Goal: Task Accomplishment & Management: Manage account settings

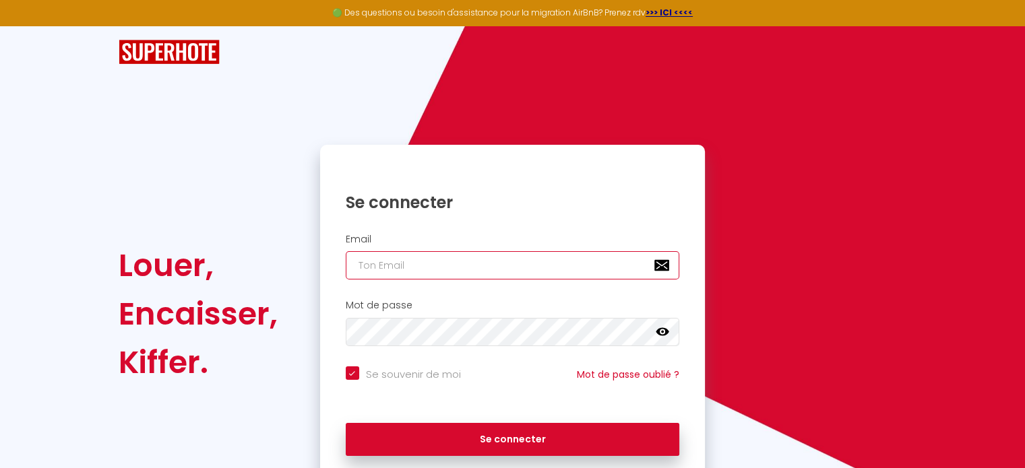
click at [434, 268] on input "email" at bounding box center [513, 265] width 334 height 28
type input "S"
checkbox input "true"
type input "SU"
checkbox input "true"
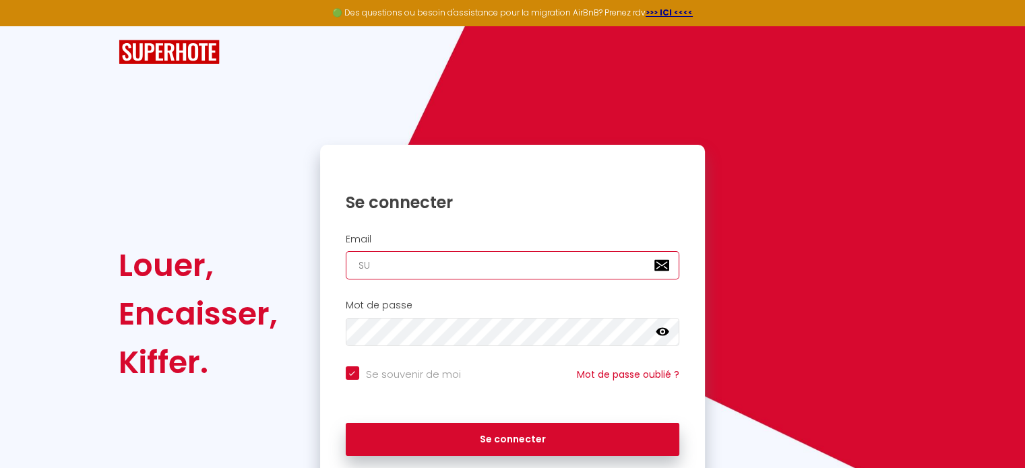
type input "[EMAIL_ADDRESS][DOMAIN_NAME]"
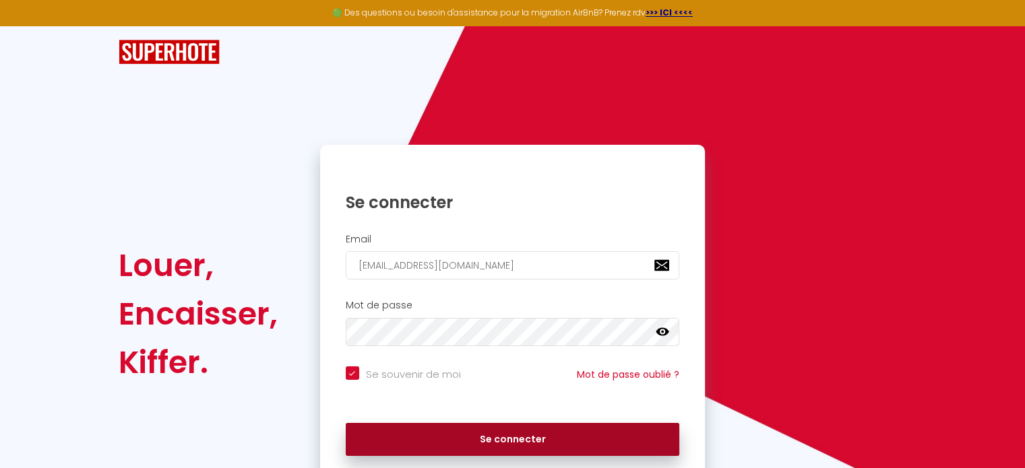
click at [468, 441] on button "Se connecter" at bounding box center [513, 440] width 334 height 34
checkbox input "true"
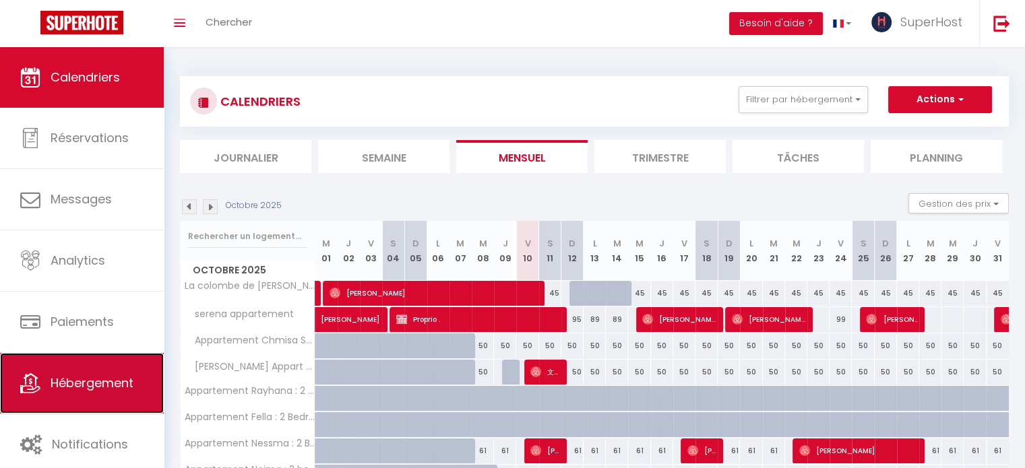
click at [121, 385] on span "Hébergement" at bounding box center [92, 383] width 83 height 17
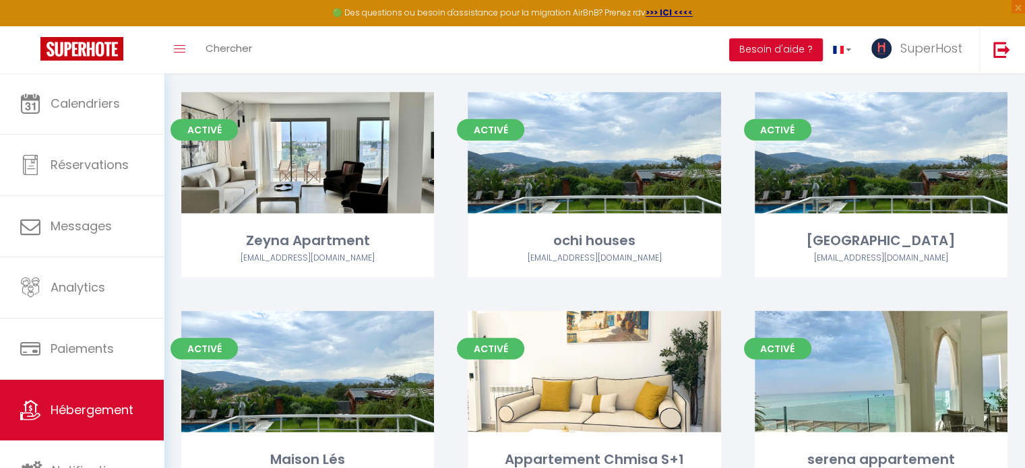
scroll to position [3709, 0]
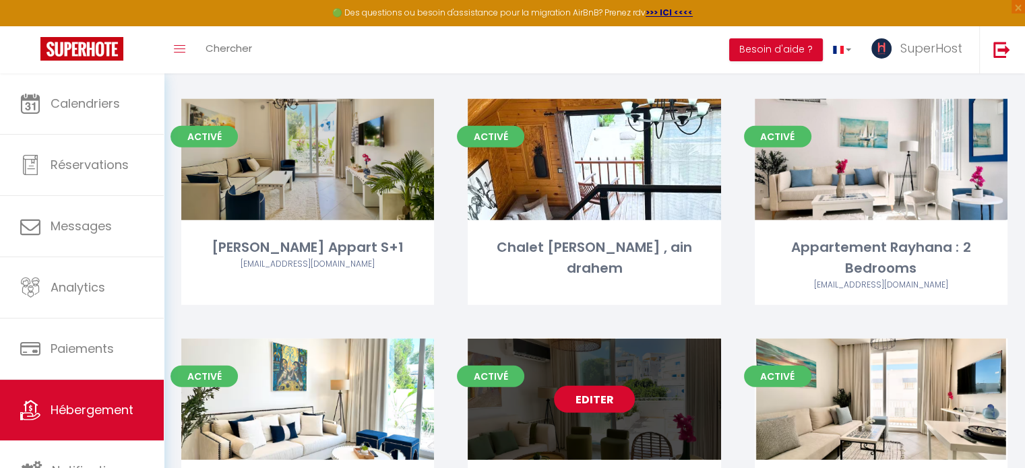
click at [609, 386] on link "Editer" at bounding box center [594, 399] width 81 height 27
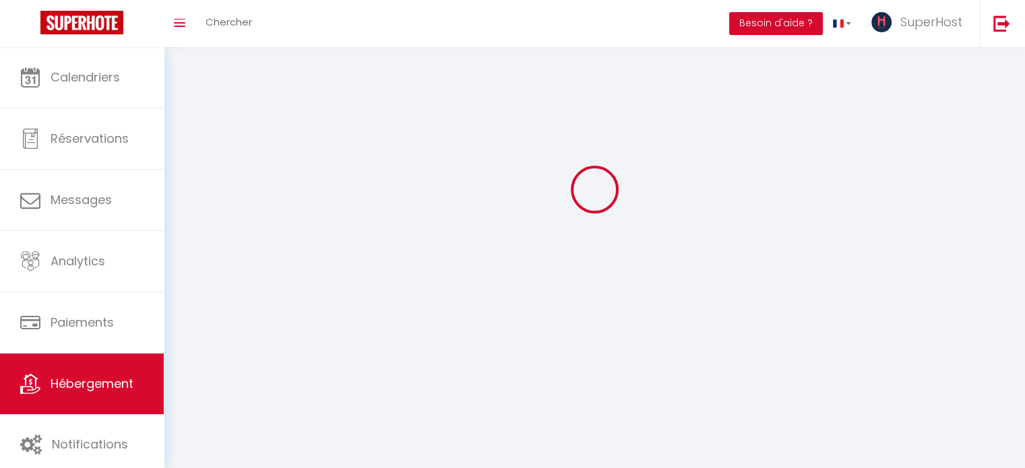
select select "1"
select select "28"
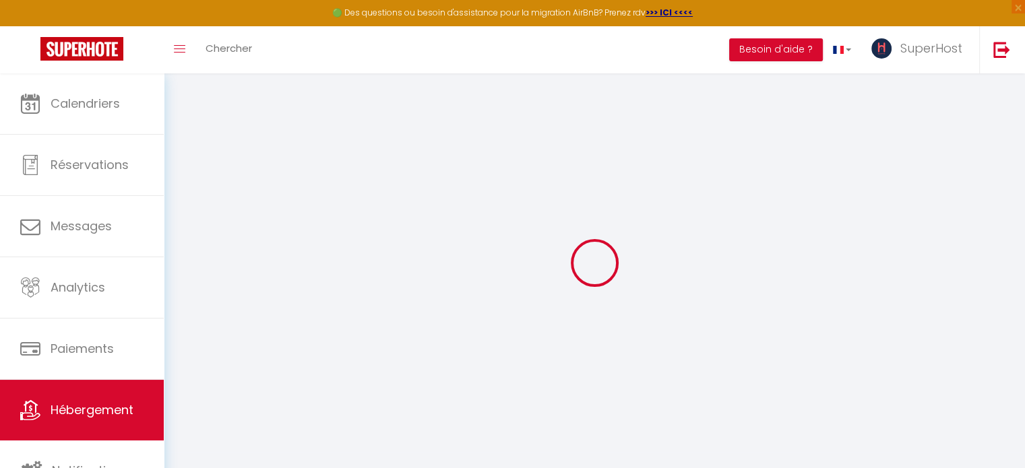
select select
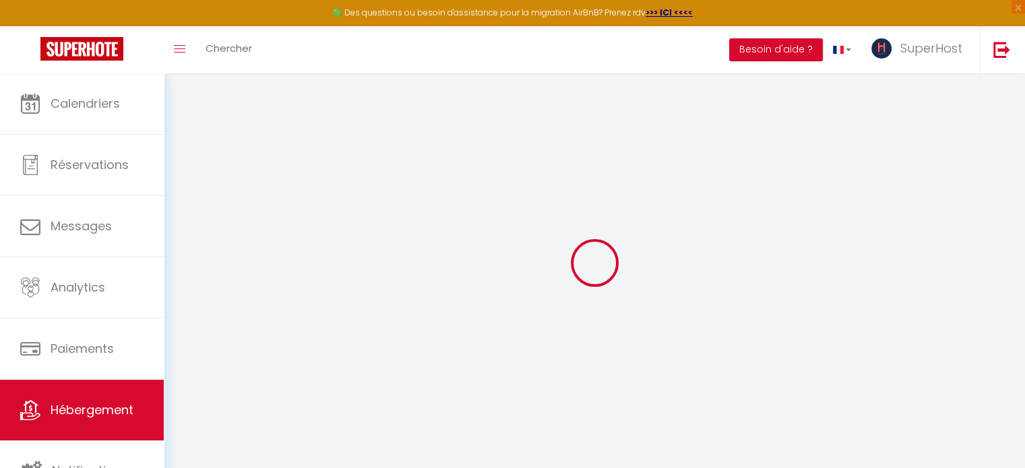
select select
checkbox input "false"
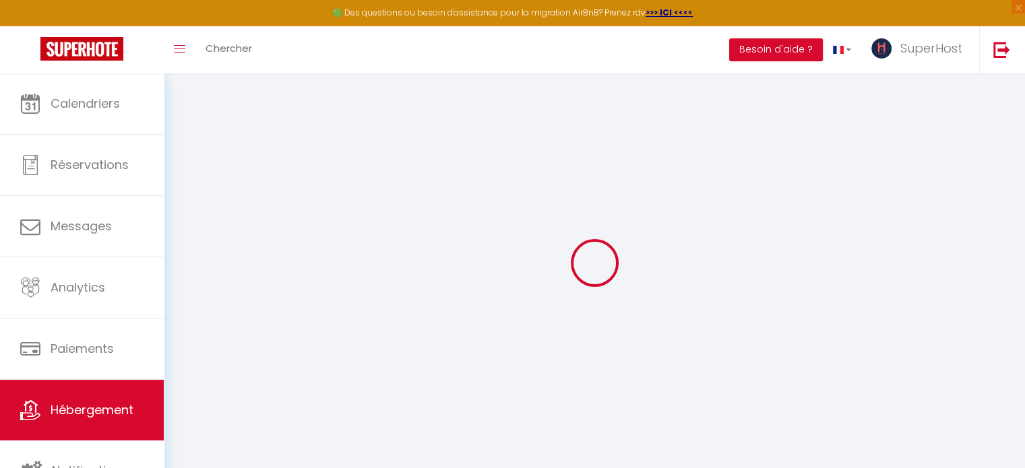
select select
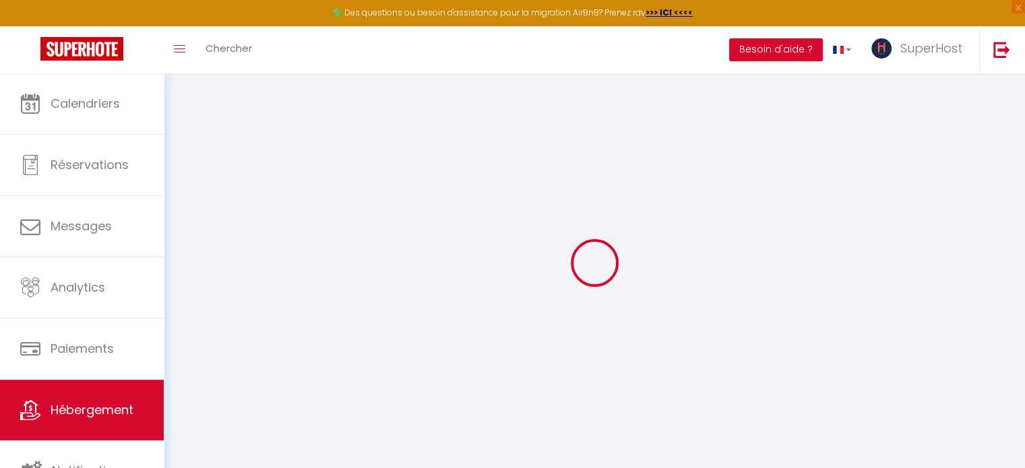
select select
checkbox input "false"
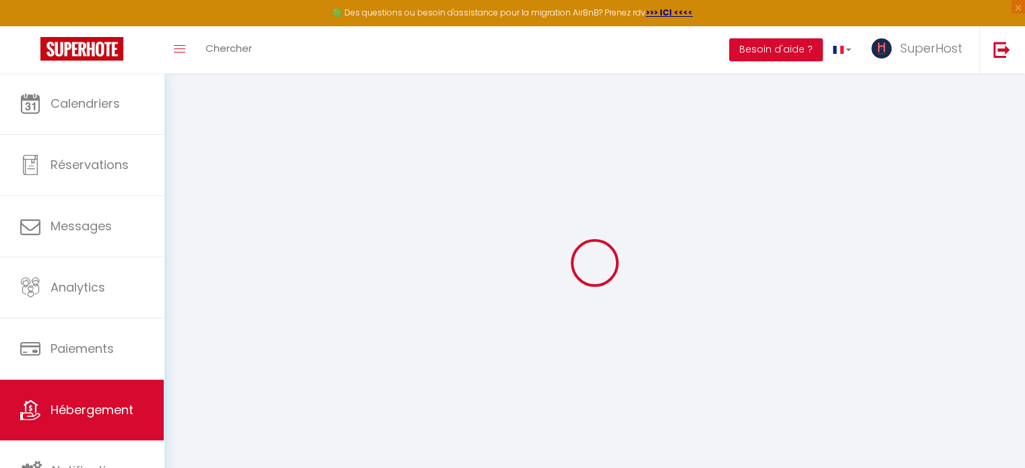
checkbox input "false"
select select
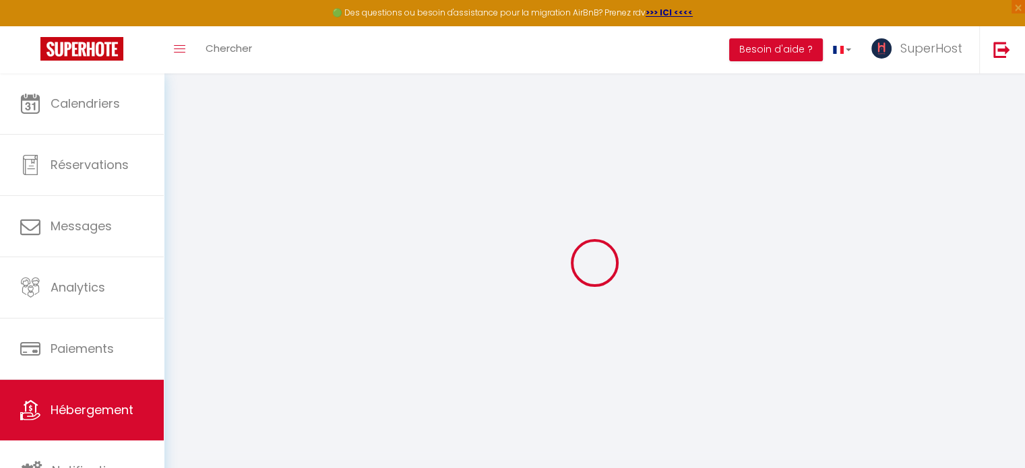
select select
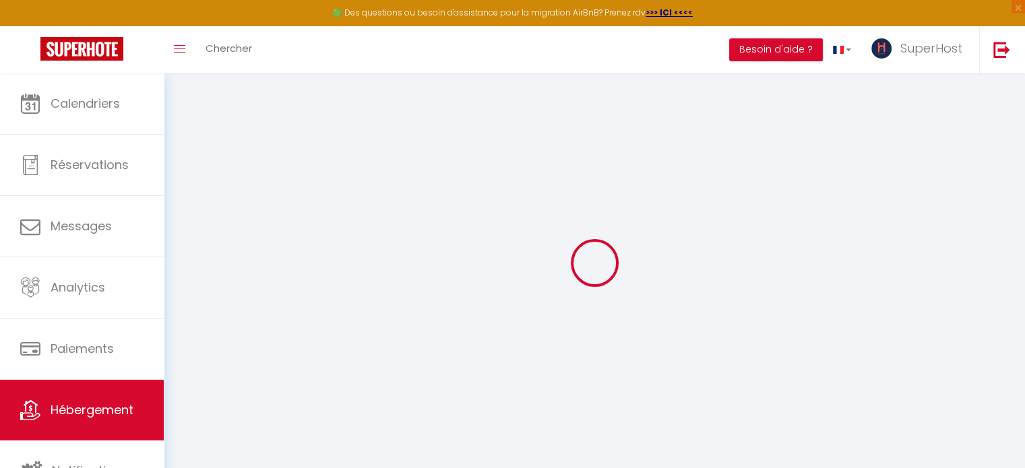
checkbox input "false"
select select
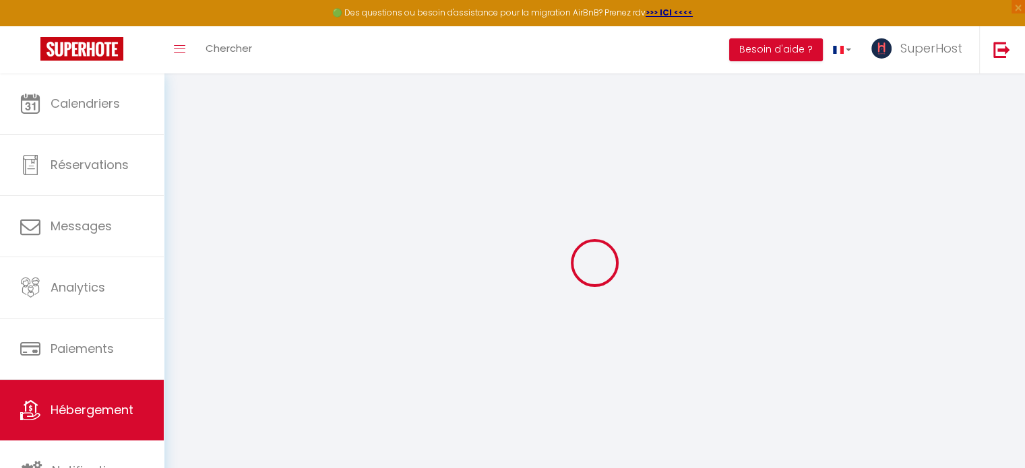
select select
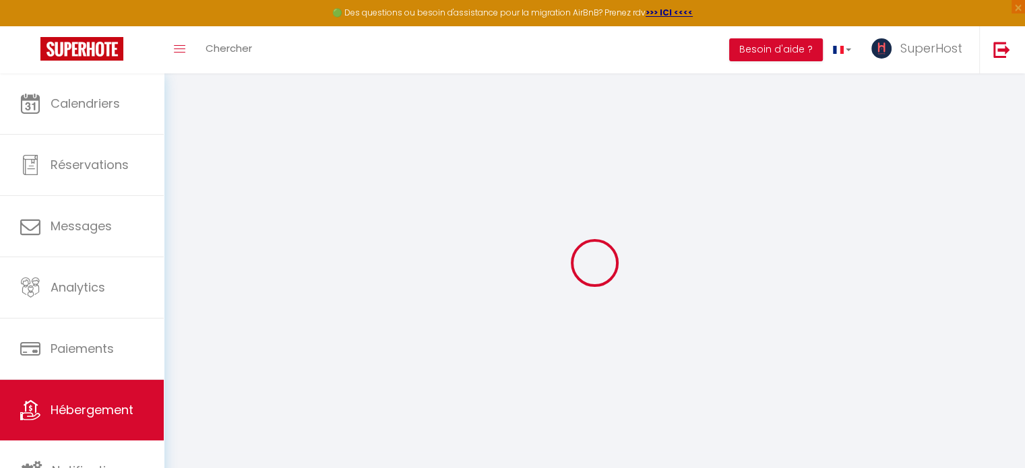
select select
checkbox input "false"
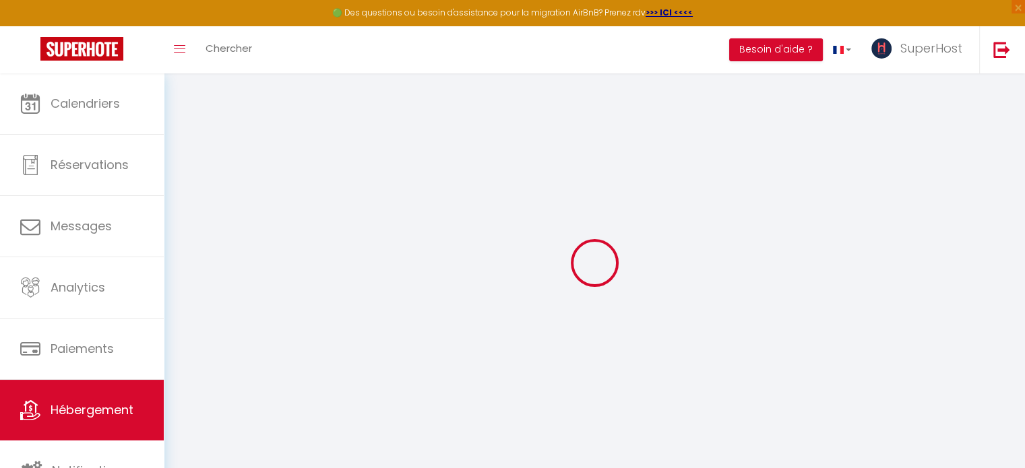
checkbox input "false"
select select
type input "Appartement Nessma : 2 Bedrooms"
type input "SuperHost"
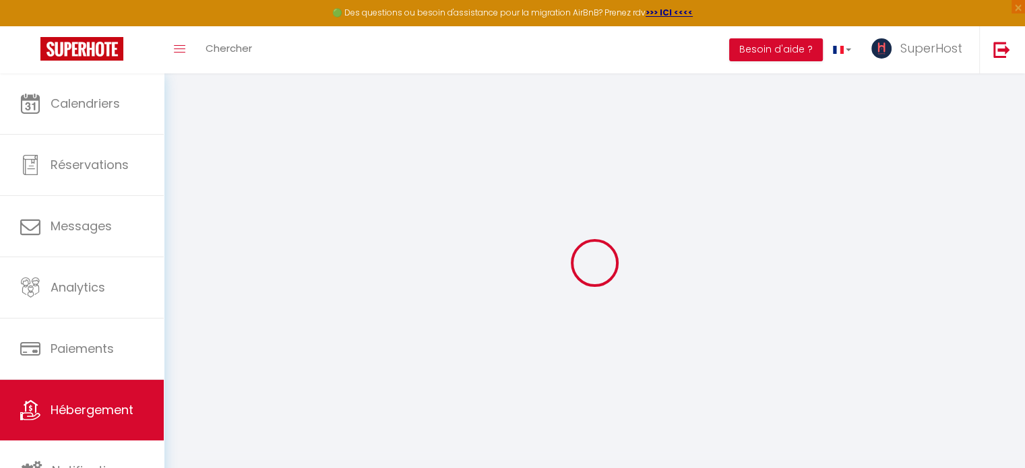
type input "SuperHost Direction"
type input "[STREET_ADDRESS] ibn el abd"
type input "2070"
type input "La Marsa"
select select "1"
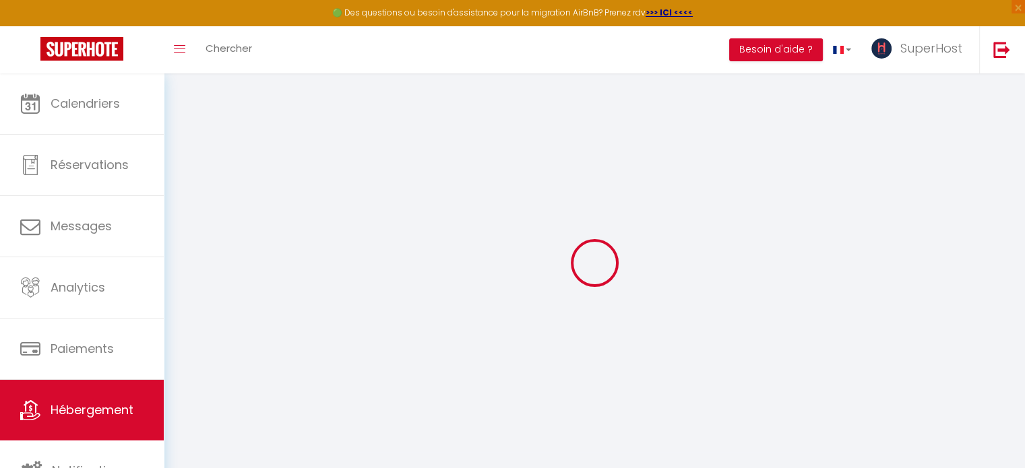
type input "72"
type input "25"
select select
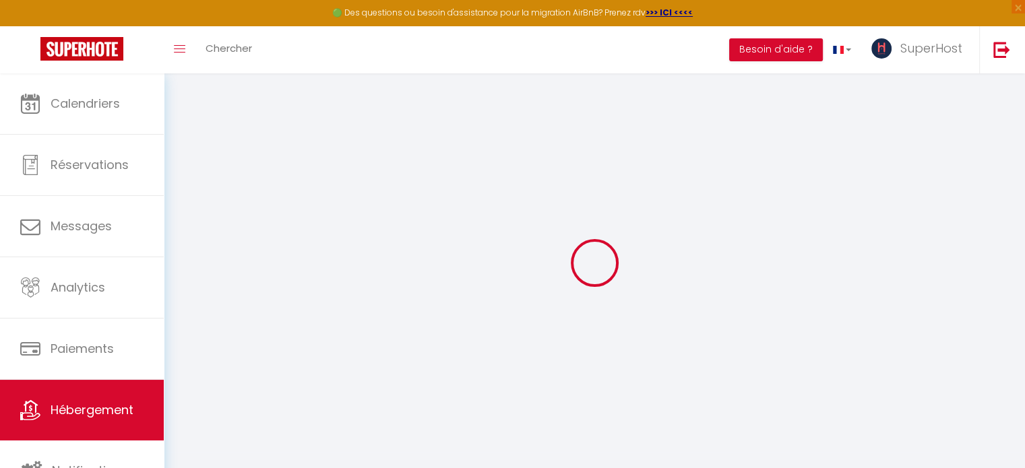
select select
type input "[GEOGRAPHIC_DATA]"
type input "2026"
type input "Sidi bou Said"
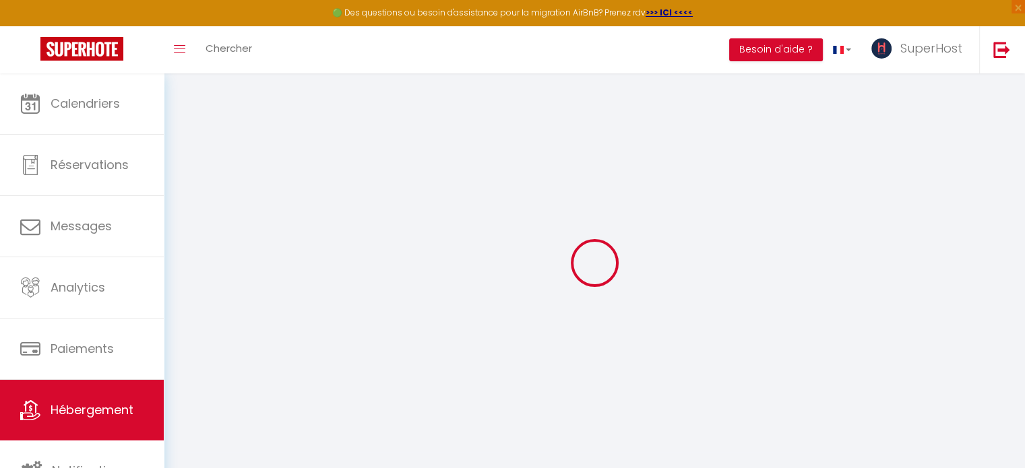
select select "219"
type input "[EMAIL_ADDRESS][DOMAIN_NAME]"
select select
checkbox input "false"
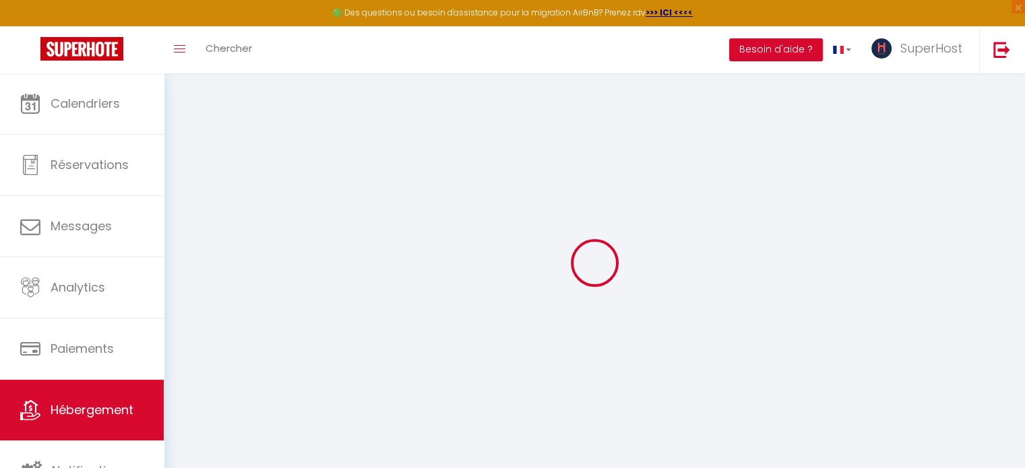
checkbox input "false"
type input "25"
type input "0"
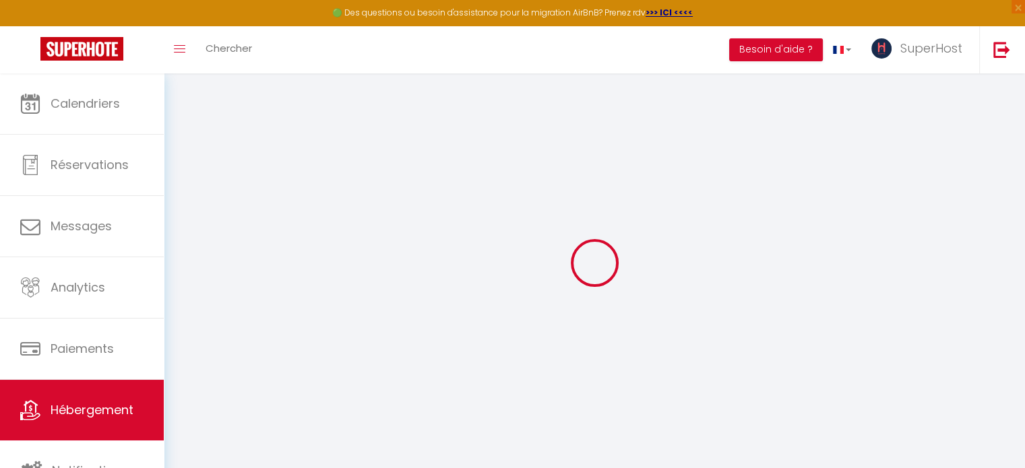
select select
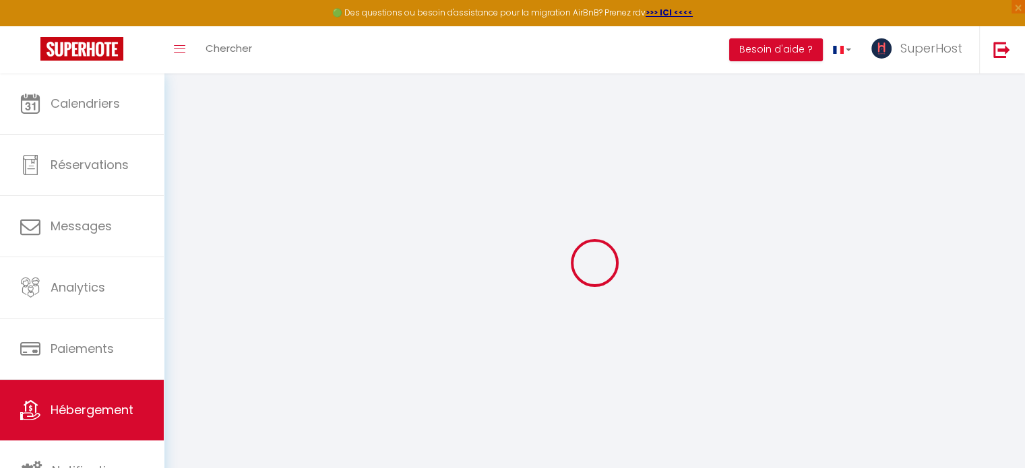
select select
checkbox input "false"
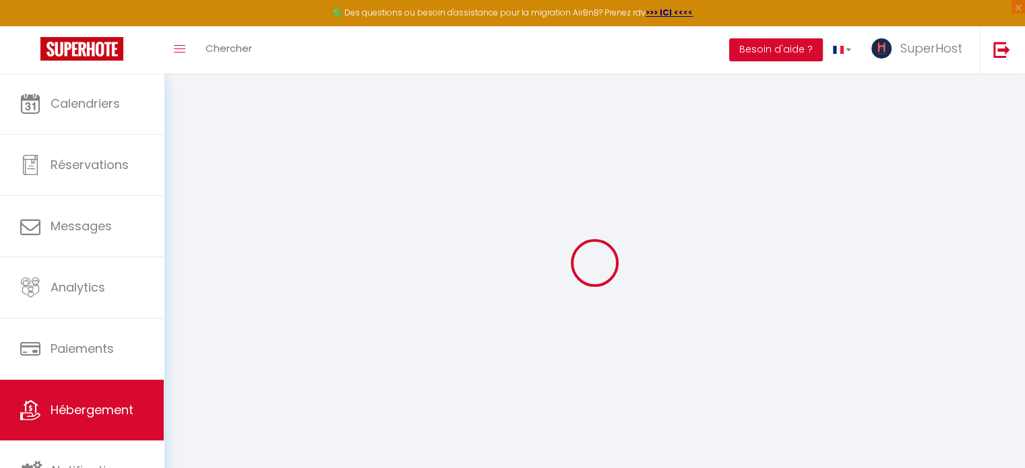
select select
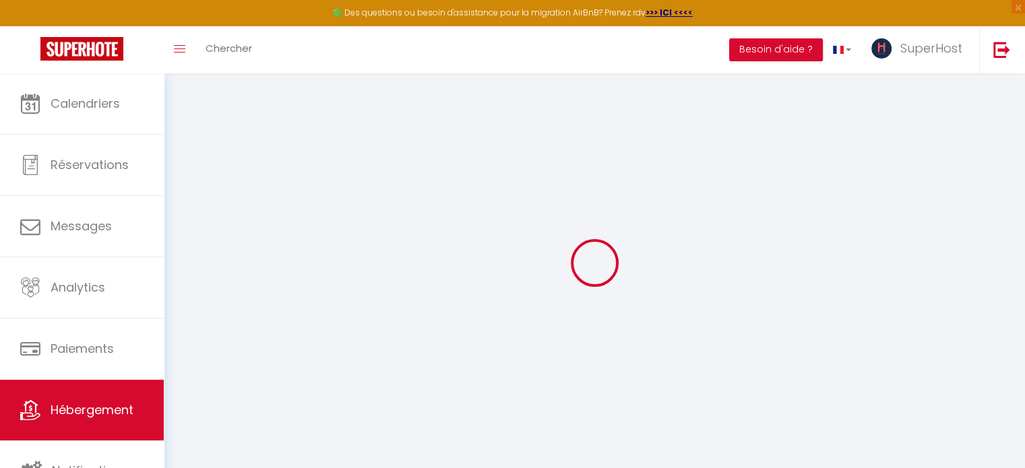
select select
checkbox input "false"
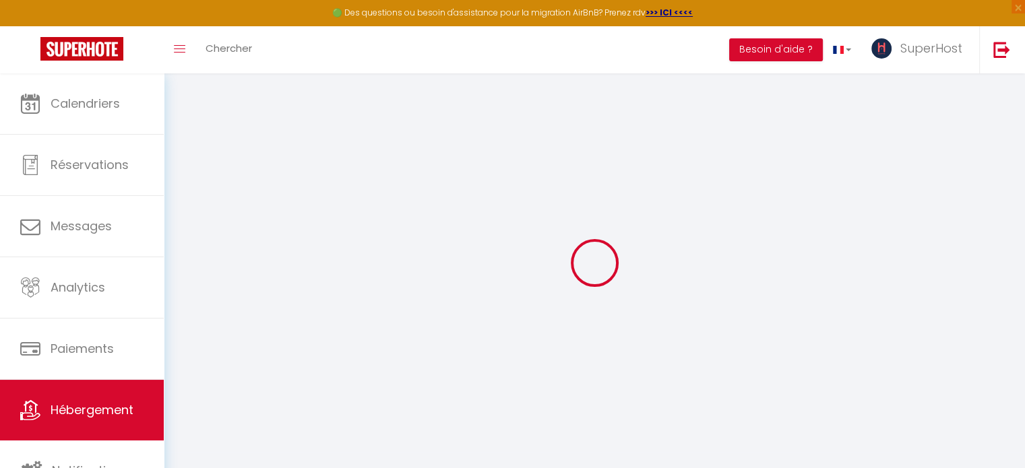
select select
checkbox input "false"
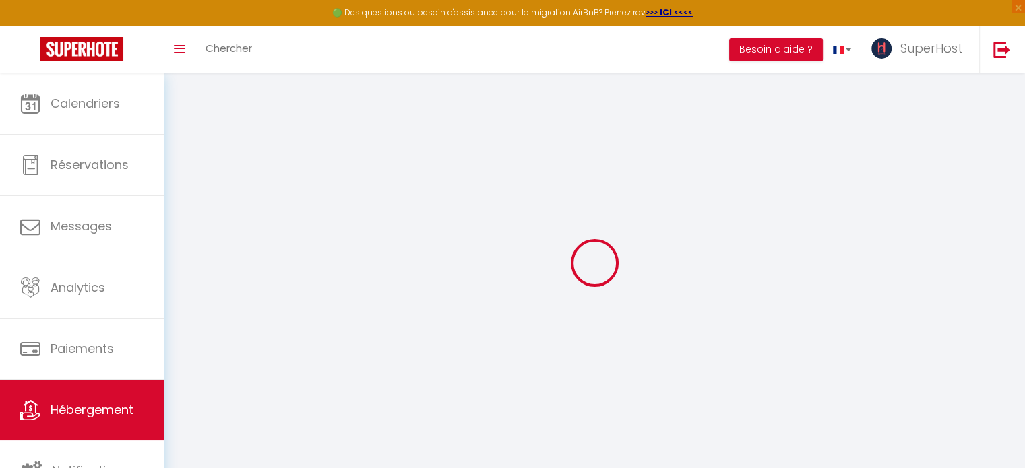
select select "15:00"
select select "23:45"
select select "11:00"
select select "30"
select select "120"
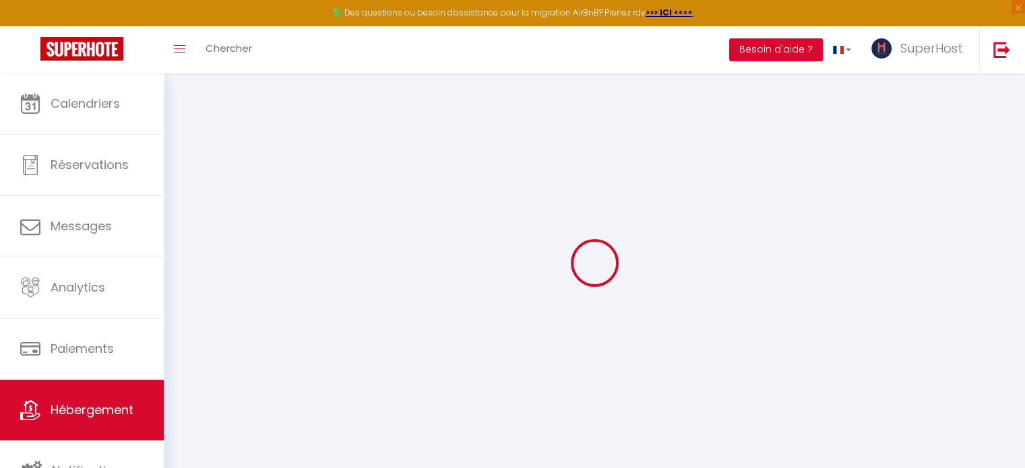
select select
checkbox input "false"
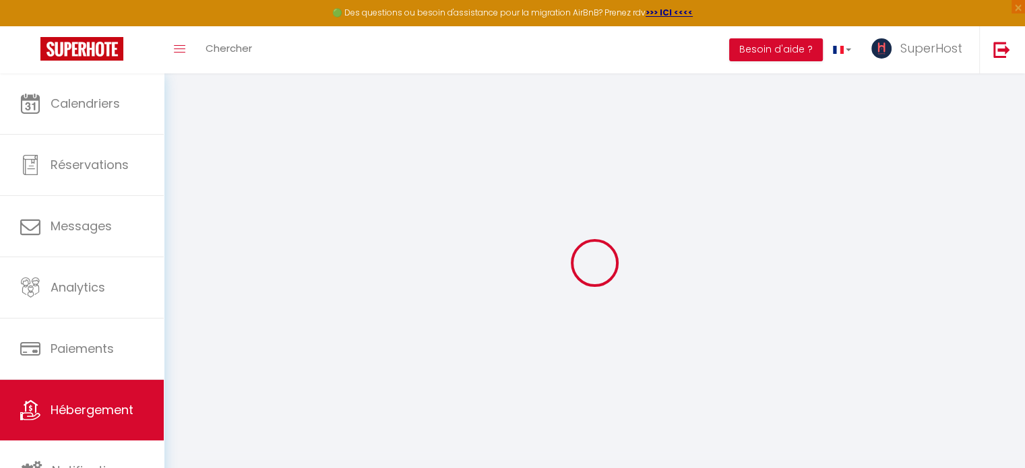
select select
checkbox input "false"
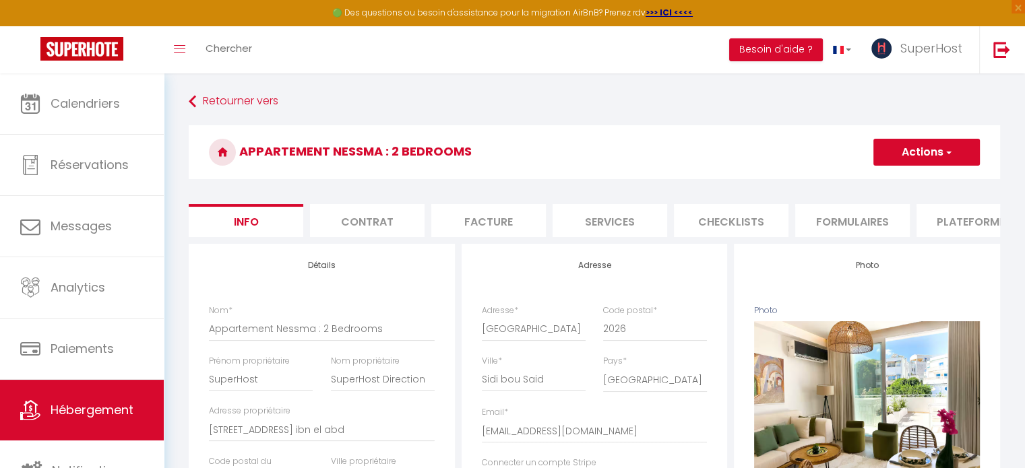
select select
checkbox input "false"
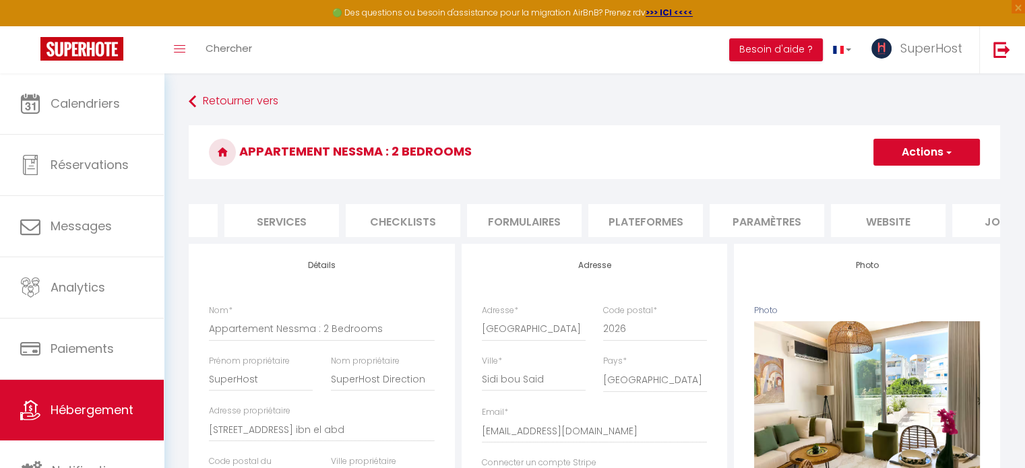
scroll to position [0, 402]
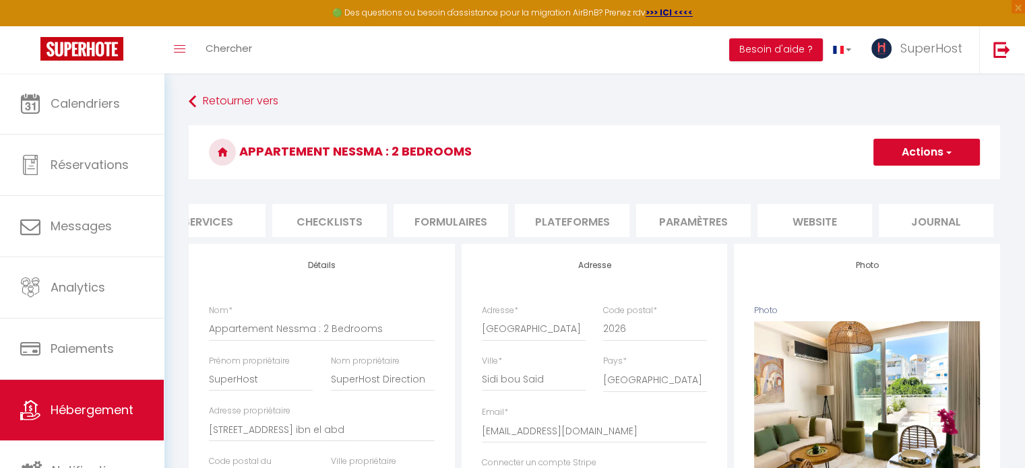
click at [590, 224] on li "Plateformes" at bounding box center [572, 220] width 115 height 33
select select
checkbox input "false"
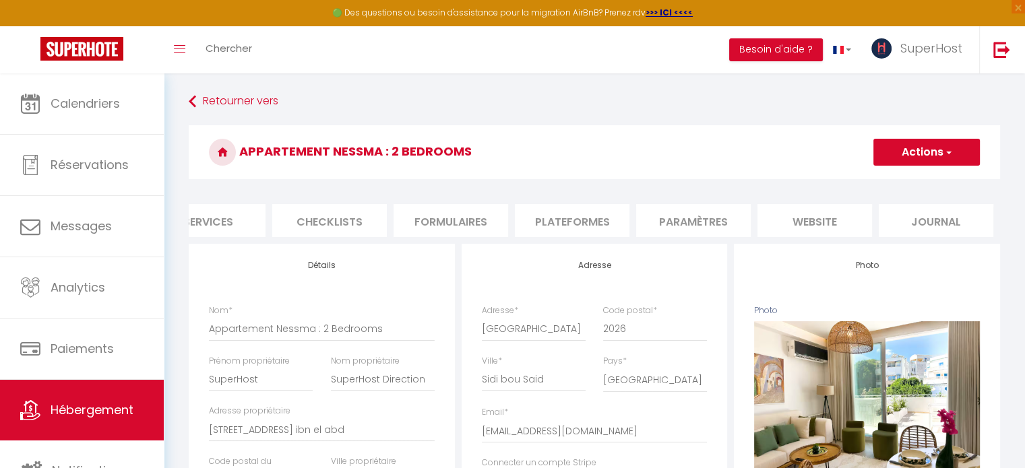
checkbox input "false"
select select
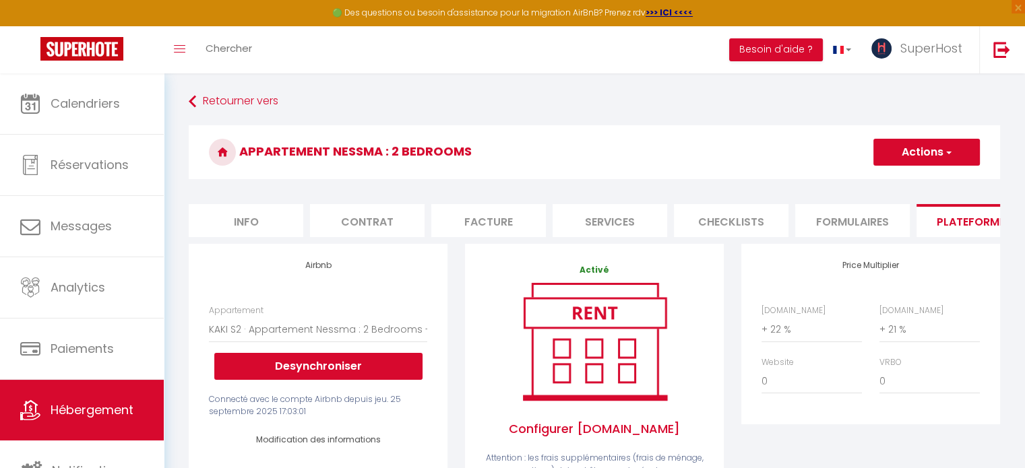
click at [225, 221] on li "Info" at bounding box center [246, 220] width 115 height 33
select select
checkbox input "false"
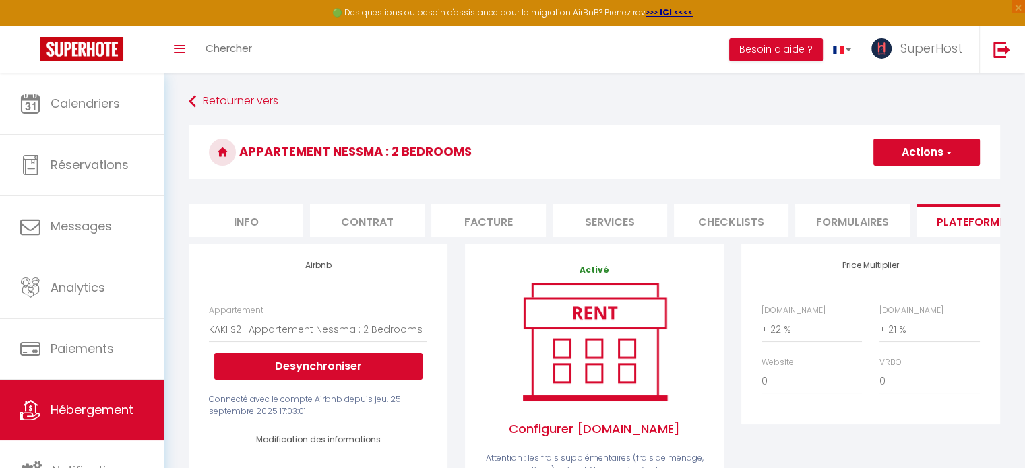
checkbox input "false"
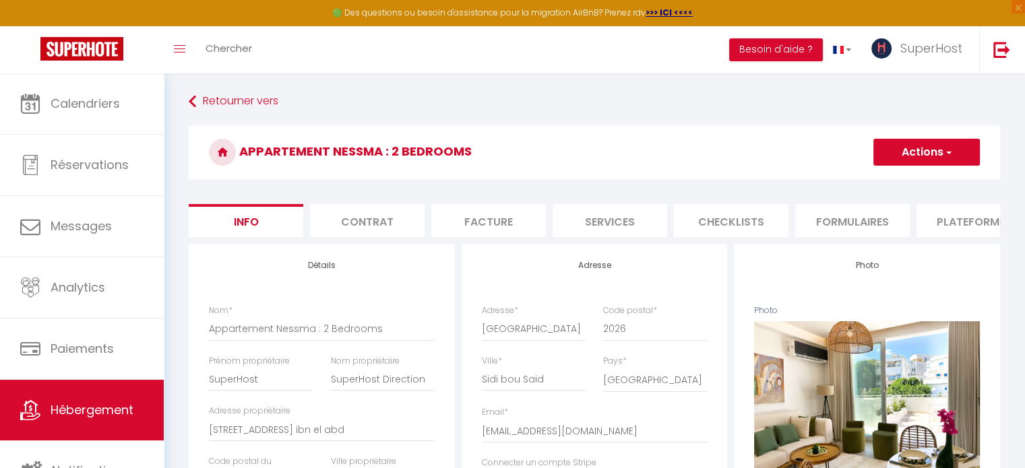
click at [399, 226] on li "Contrat" at bounding box center [367, 220] width 115 height 33
select select
checkbox input "false"
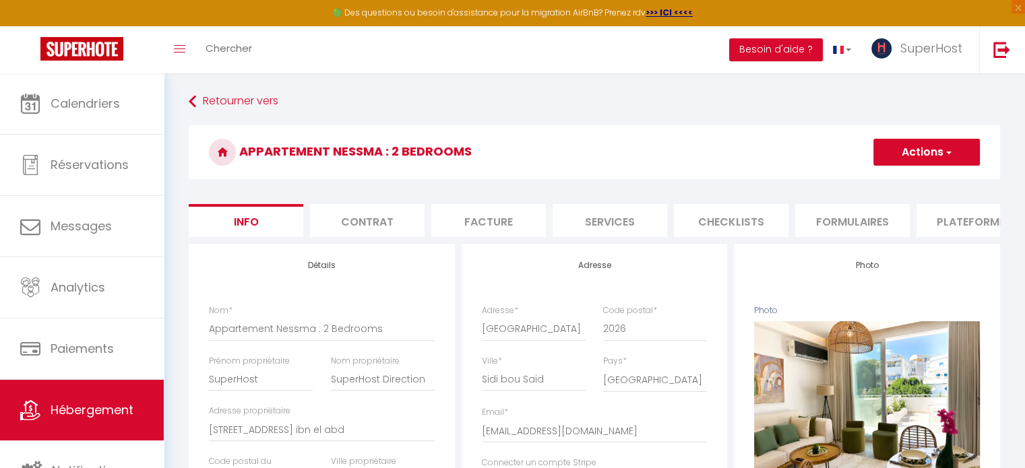
checkbox input "false"
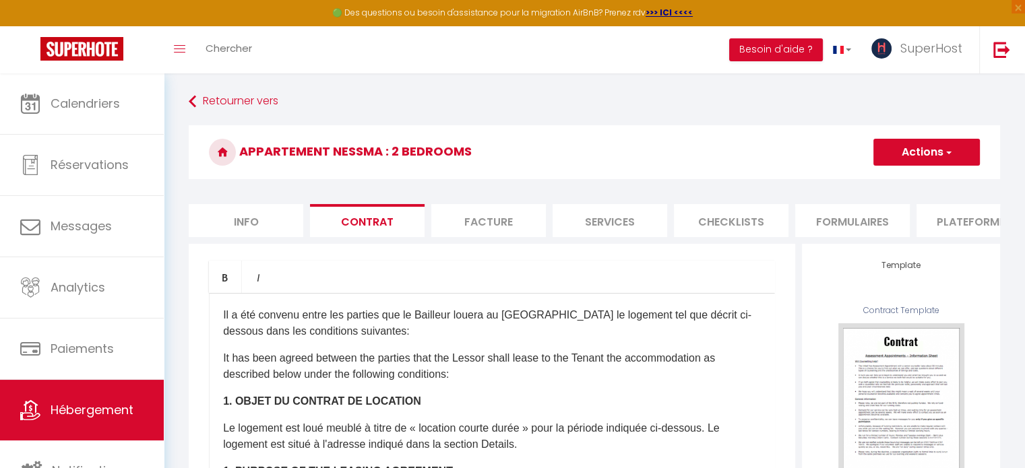
click at [266, 222] on li "Info" at bounding box center [246, 220] width 115 height 33
select select
checkbox input "false"
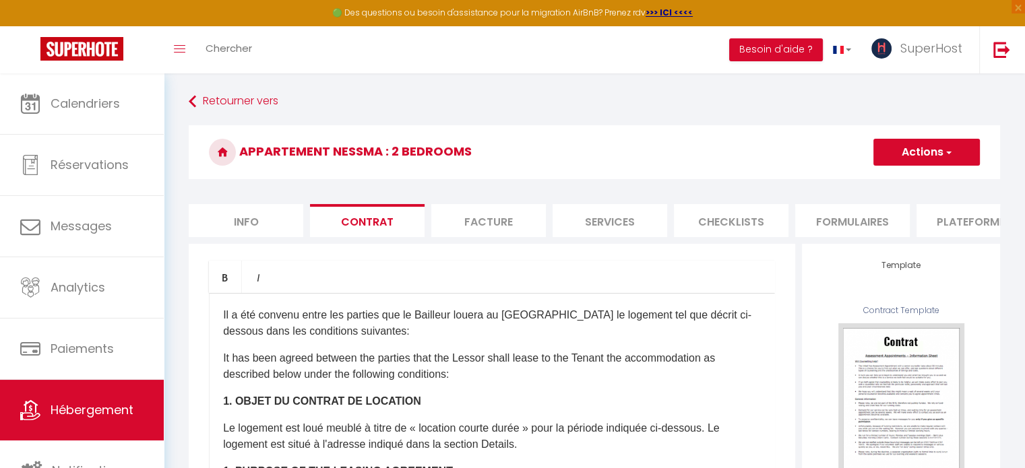
checkbox input "false"
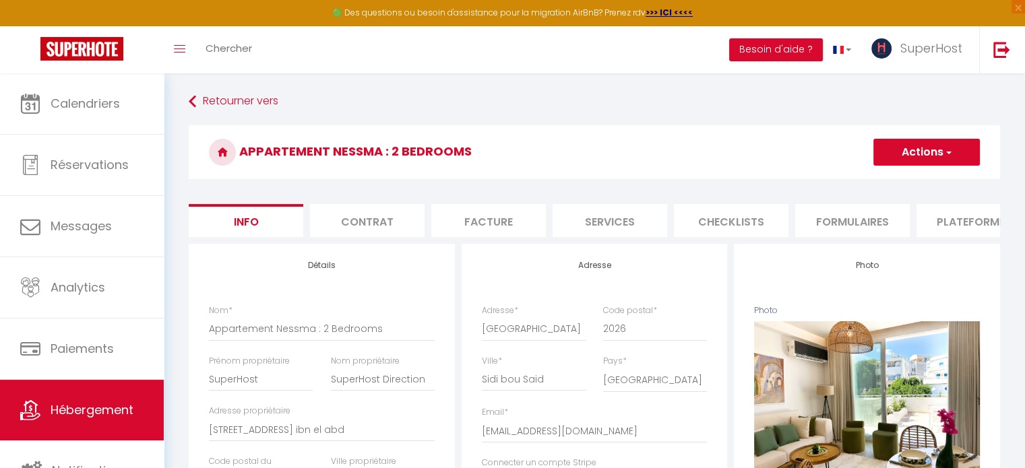
click at [397, 215] on li "Contrat" at bounding box center [367, 220] width 115 height 33
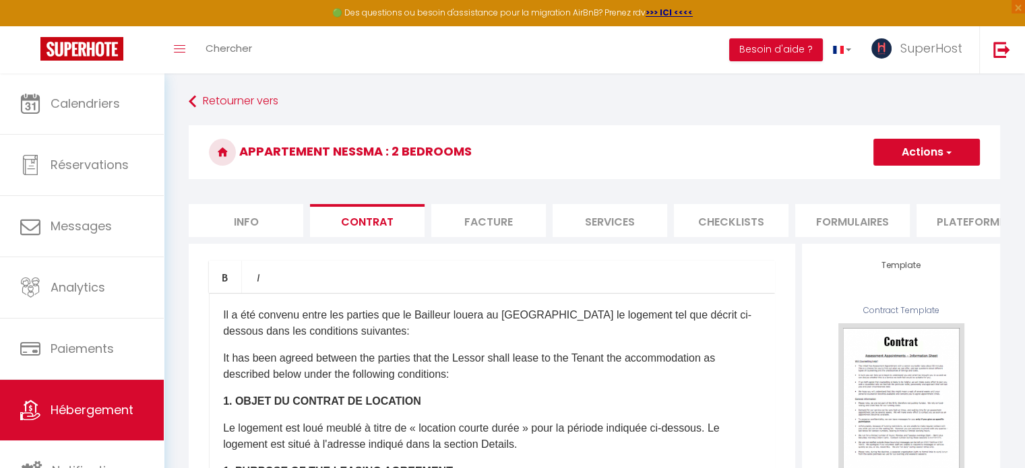
click at [485, 215] on li "Facture" at bounding box center [488, 220] width 115 height 33
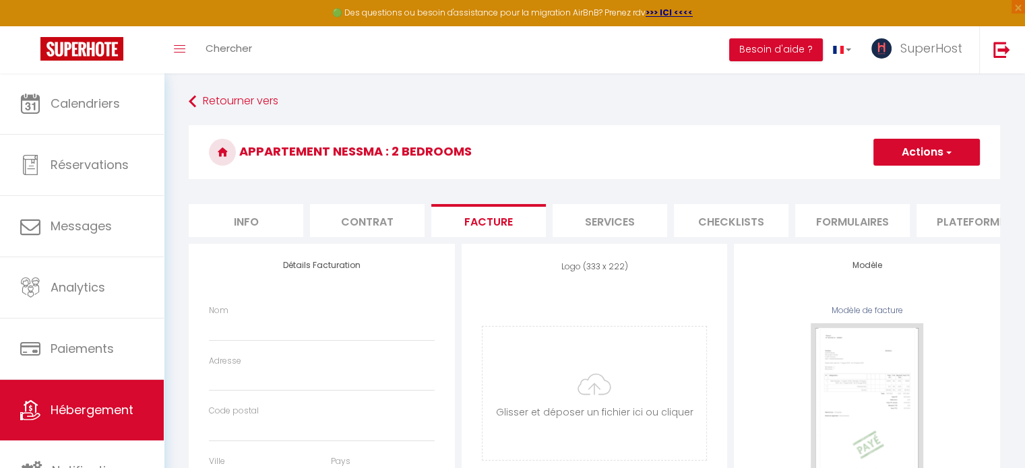
select select
click at [623, 218] on li "Services" at bounding box center [610, 220] width 115 height 33
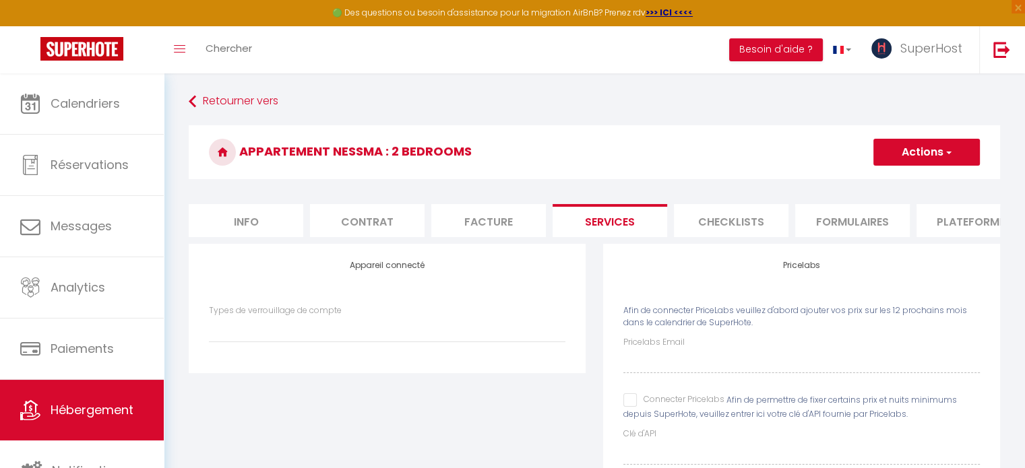
select select
select select "EUR"
click at [754, 224] on li "Checklists" at bounding box center [731, 220] width 115 height 33
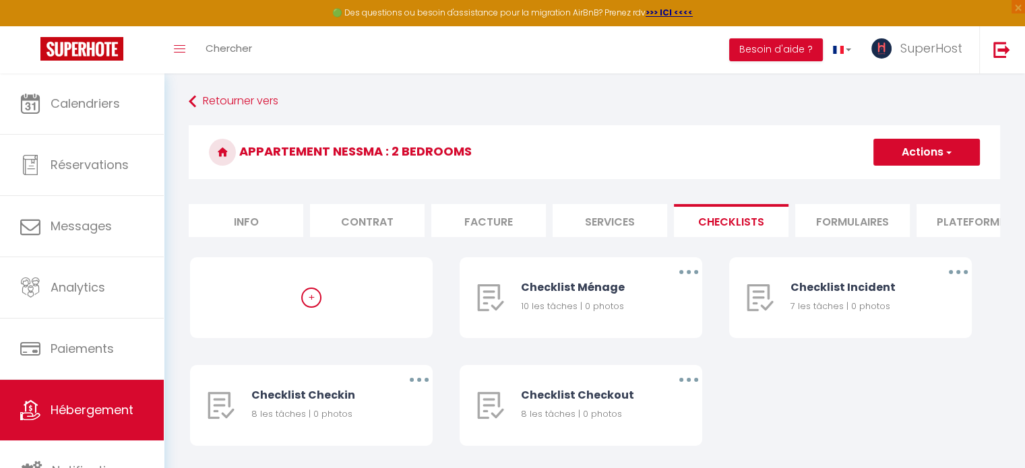
click at [827, 221] on li "Formulaires" at bounding box center [852, 220] width 115 height 33
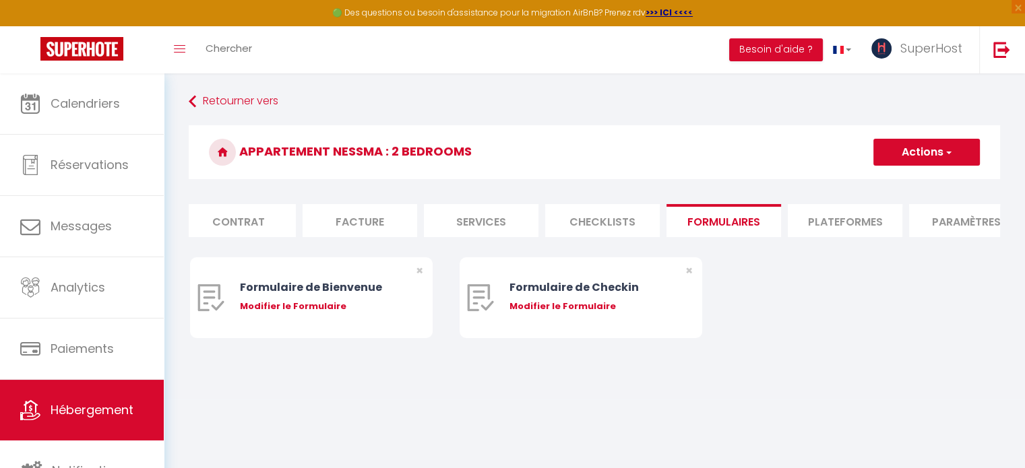
scroll to position [0, 138]
click at [858, 218] on li "Plateformes" at bounding box center [836, 220] width 115 height 33
select select
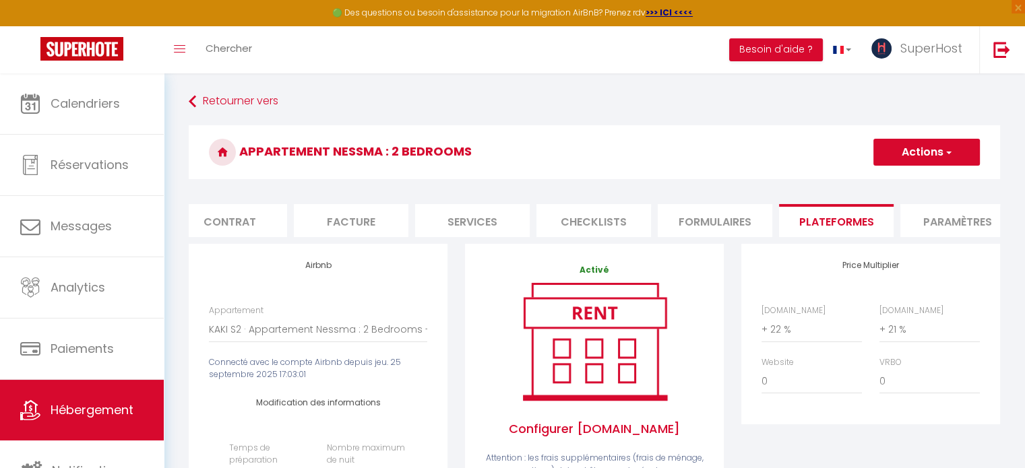
click at [931, 214] on li "Paramètres" at bounding box center [958, 220] width 115 height 33
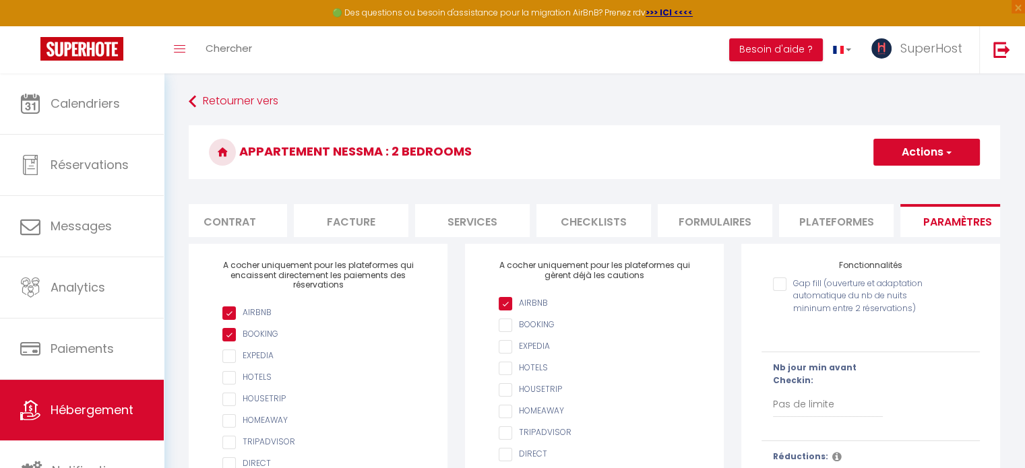
click at [950, 152] on span "button" at bounding box center [948, 152] width 9 height 13
click at [777, 138] on h3 "Appartement Nessma : 2 Bedrooms" at bounding box center [595, 152] width 812 height 54
click at [76, 422] on link "Hébergement" at bounding box center [82, 410] width 164 height 61
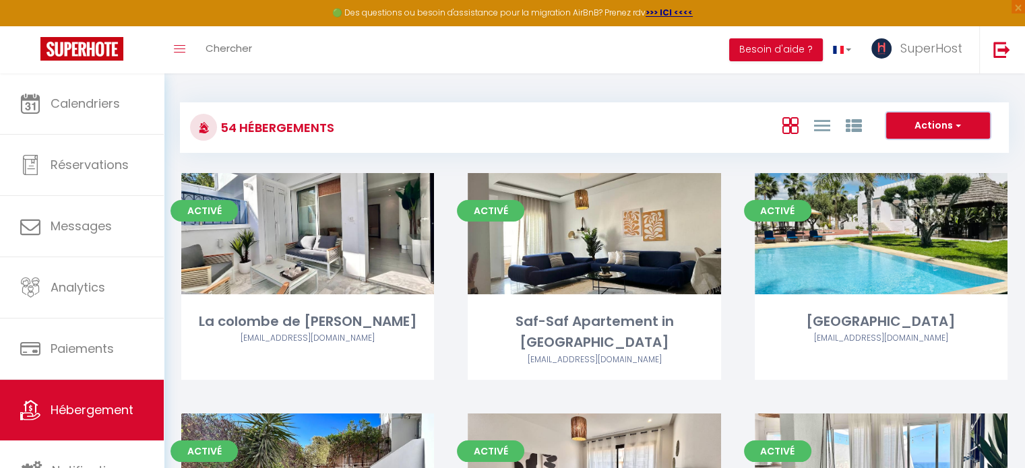
click at [925, 131] on button "Actions" at bounding box center [938, 126] width 104 height 27
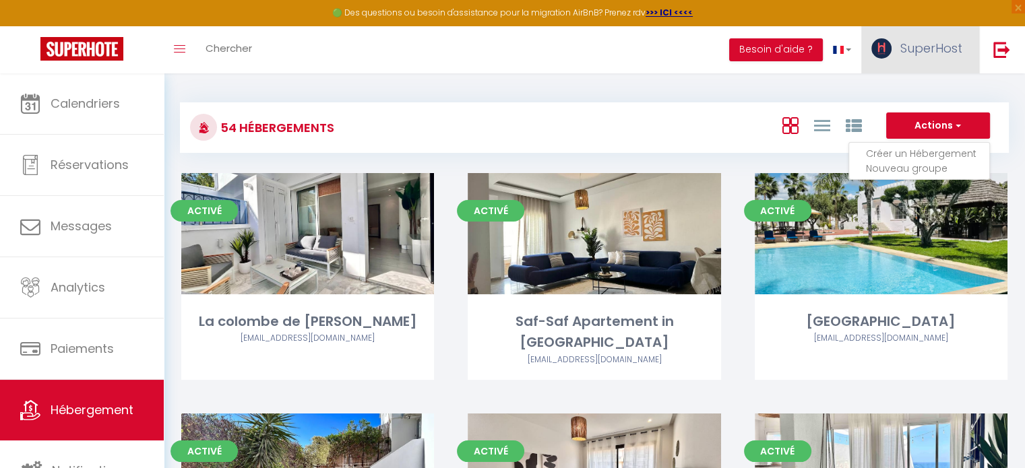
click at [925, 49] on span "SuperHost" at bounding box center [932, 48] width 62 height 17
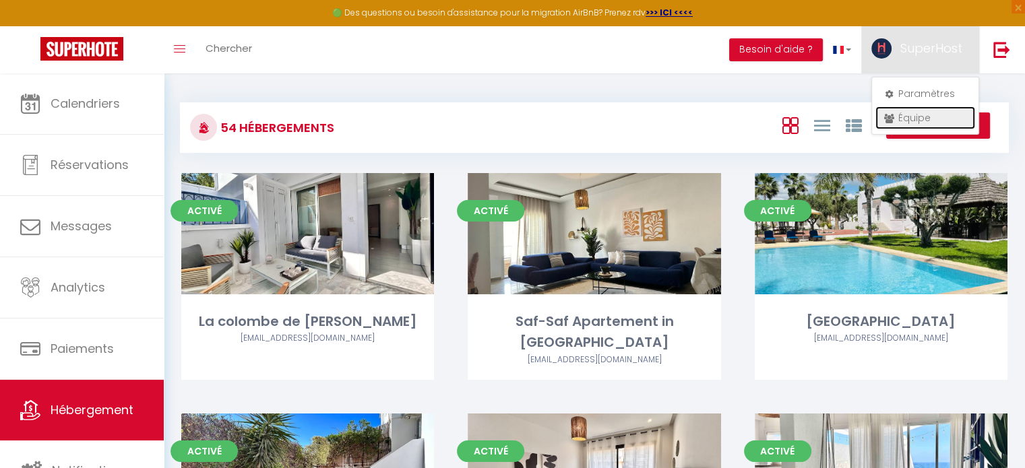
click at [934, 118] on link "Équipe" at bounding box center [926, 117] width 100 height 23
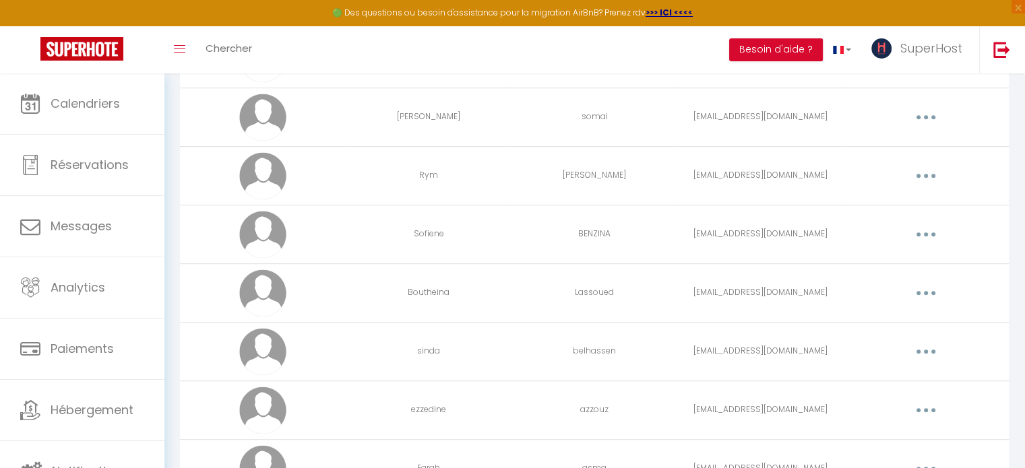
scroll to position [720, 0]
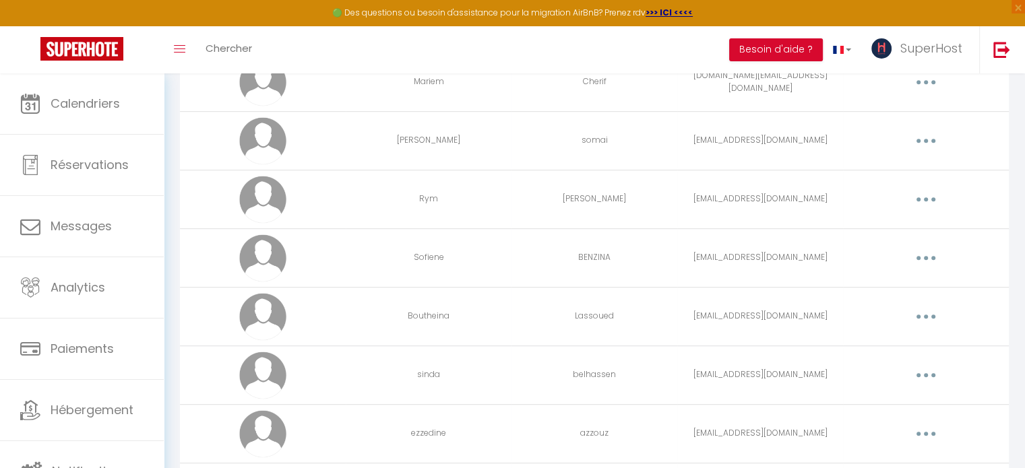
click at [922, 144] on button "button" at bounding box center [926, 141] width 38 height 22
click at [882, 164] on link "Editer" at bounding box center [891, 171] width 100 height 23
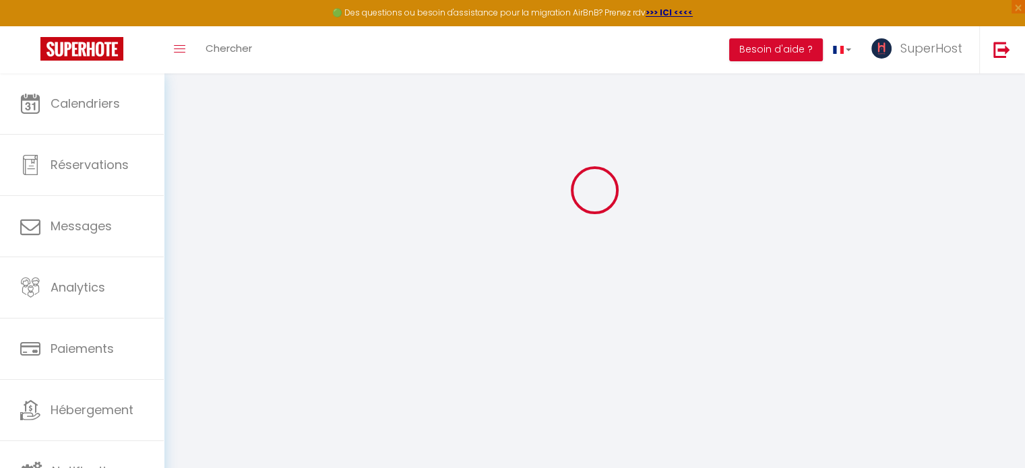
type input "[PERSON_NAME]"
type input "somai"
type input "[EMAIL_ADDRESS][DOMAIN_NAME]"
type textarea "[URL][DOMAIN_NAME]"
checkbox input "true"
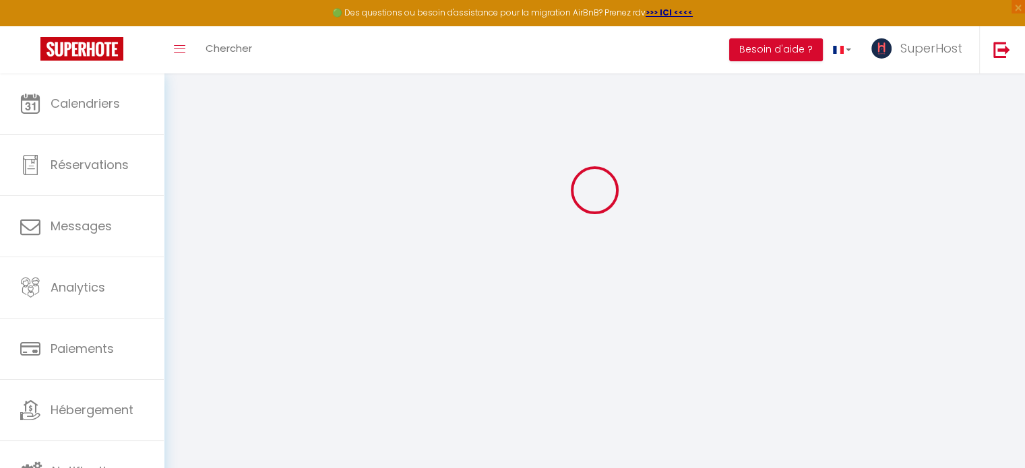
checkbox input "true"
checkbox input "false"
checkbox input "true"
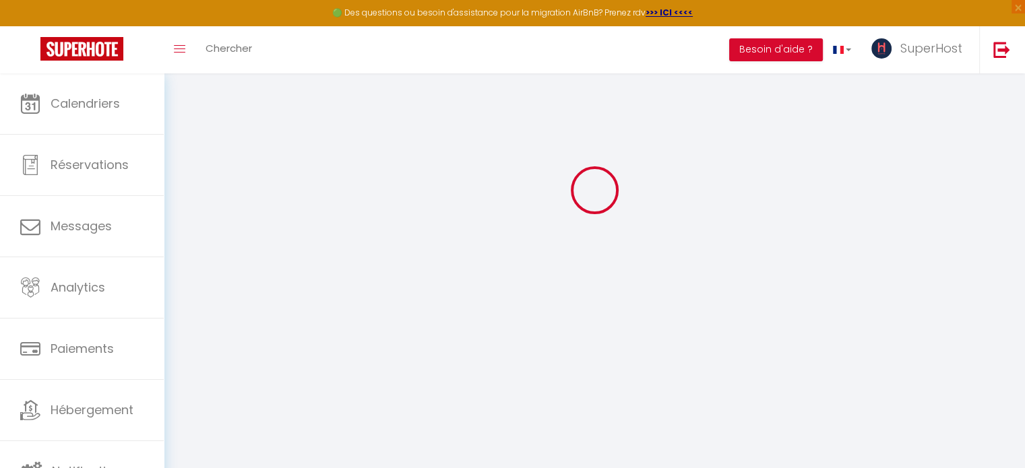
checkbox input "true"
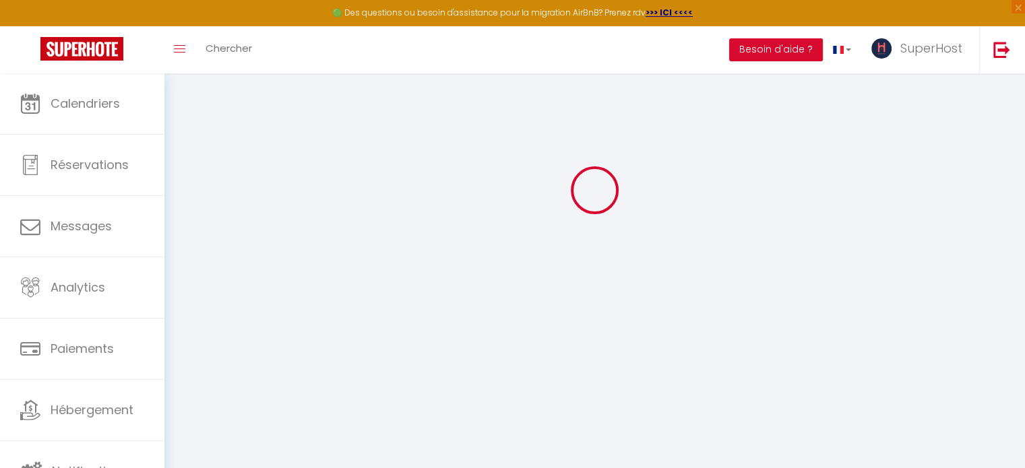
checkbox input "true"
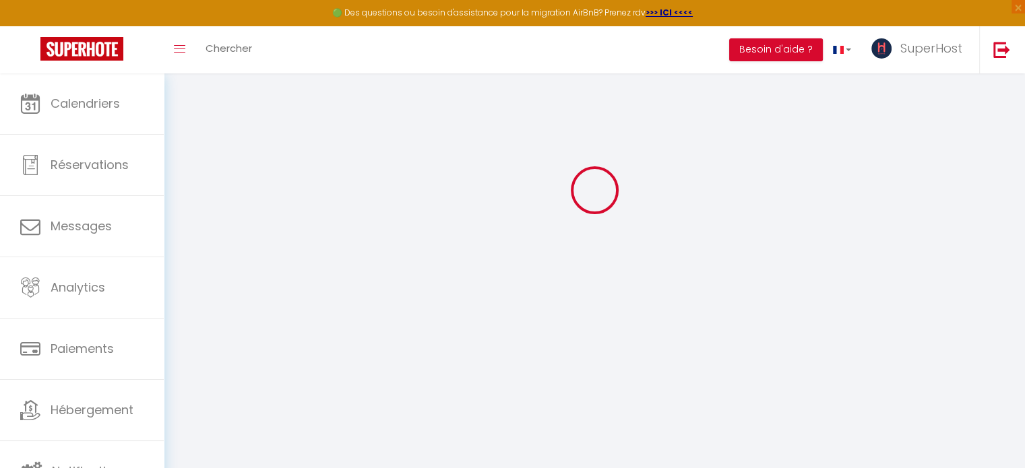
checkbox input "true"
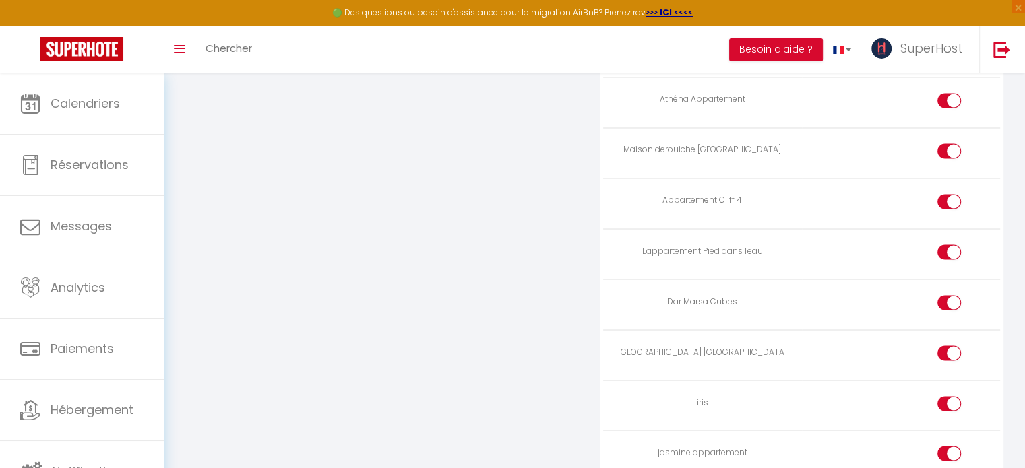
scroll to position [3152, 0]
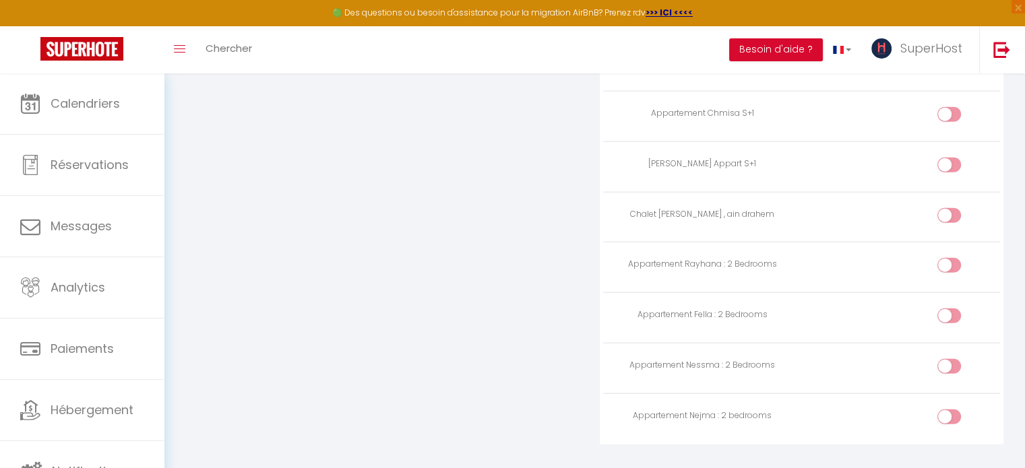
click at [948, 410] on div at bounding box center [950, 417] width 24 height 15
click at [949, 410] on input "checkbox" at bounding box center [961, 420] width 24 height 20
checkbox input "true"
click at [951, 359] on input "checkbox" at bounding box center [961, 369] width 24 height 20
checkbox input "true"
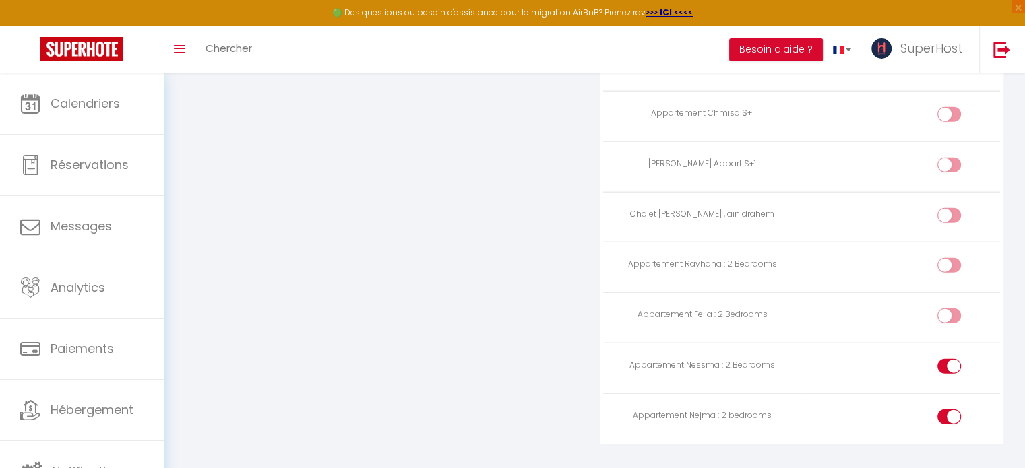
click at [946, 309] on label at bounding box center [950, 319] width 24 height 20
click at [949, 309] on input "checkbox" at bounding box center [961, 319] width 24 height 20
checkbox input "true"
click at [949, 258] on input "checkbox" at bounding box center [961, 268] width 24 height 20
checkbox input "true"
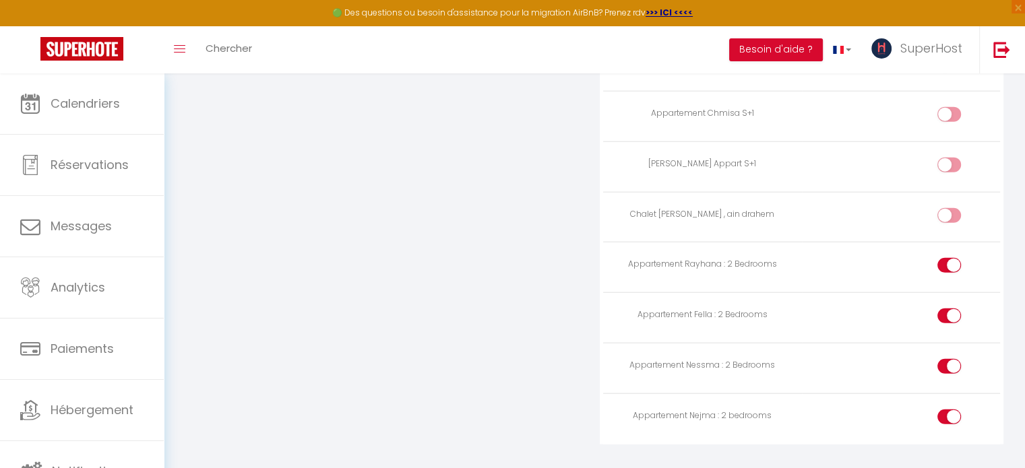
click at [950, 208] on input "checkbox" at bounding box center [961, 218] width 24 height 20
click at [949, 208] on input "checkbox" at bounding box center [961, 218] width 24 height 20
checkbox input "false"
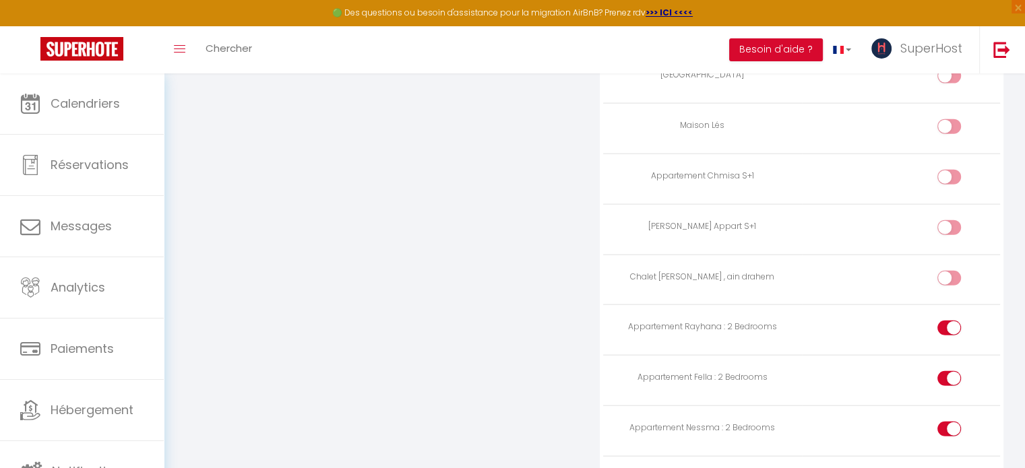
scroll to position [3087, 0]
click at [949, 222] on input "checkbox" at bounding box center [961, 232] width 24 height 20
checkbox input "true"
click at [958, 172] on input "checkbox" at bounding box center [961, 182] width 24 height 20
checkbox input "true"
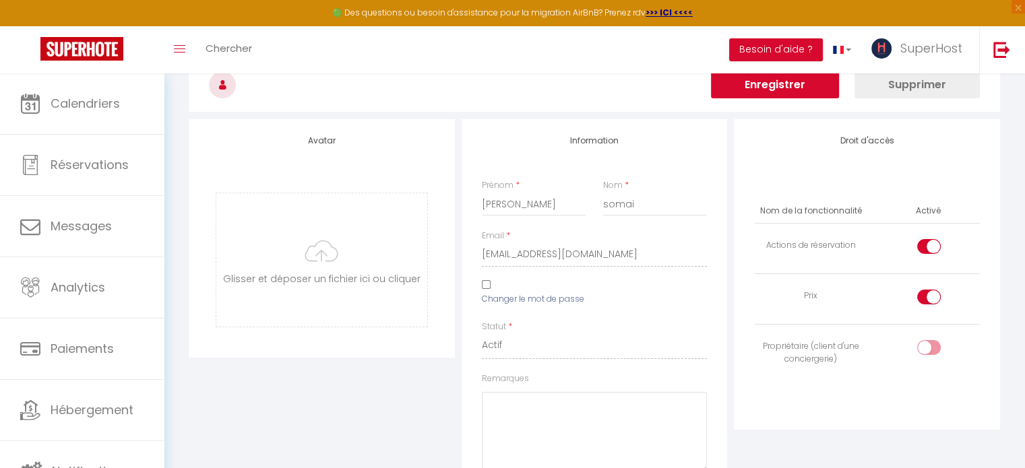
scroll to position [0, 0]
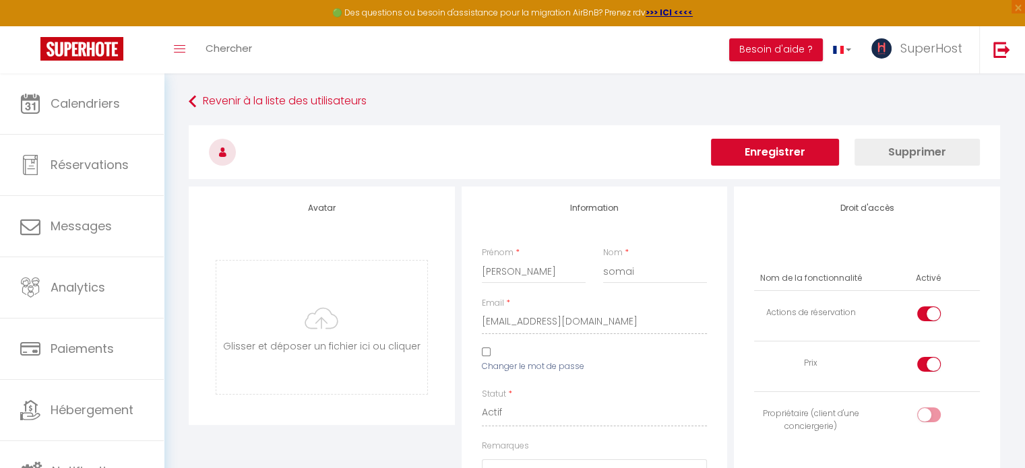
click at [783, 144] on button "Enregistrer" at bounding box center [775, 152] width 128 height 27
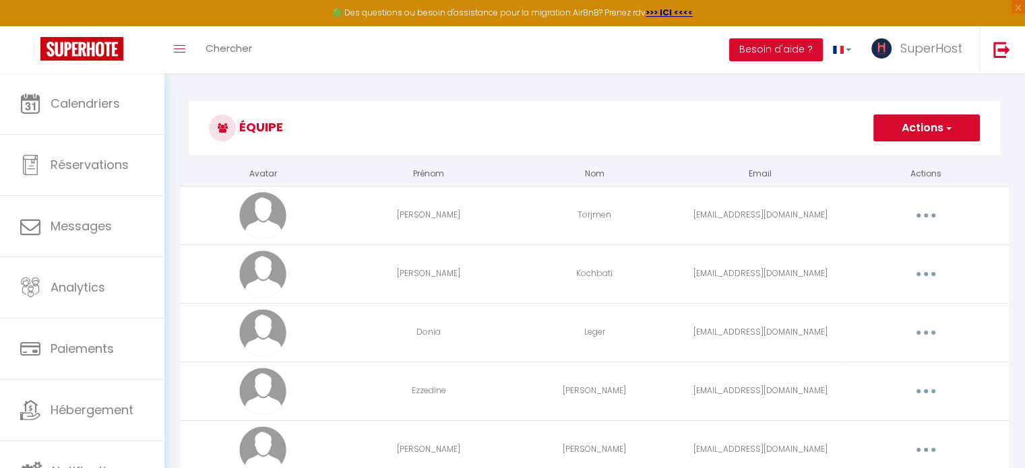
click at [925, 221] on button "button" at bounding box center [926, 216] width 38 height 22
click at [879, 241] on link "Editer" at bounding box center [891, 246] width 100 height 23
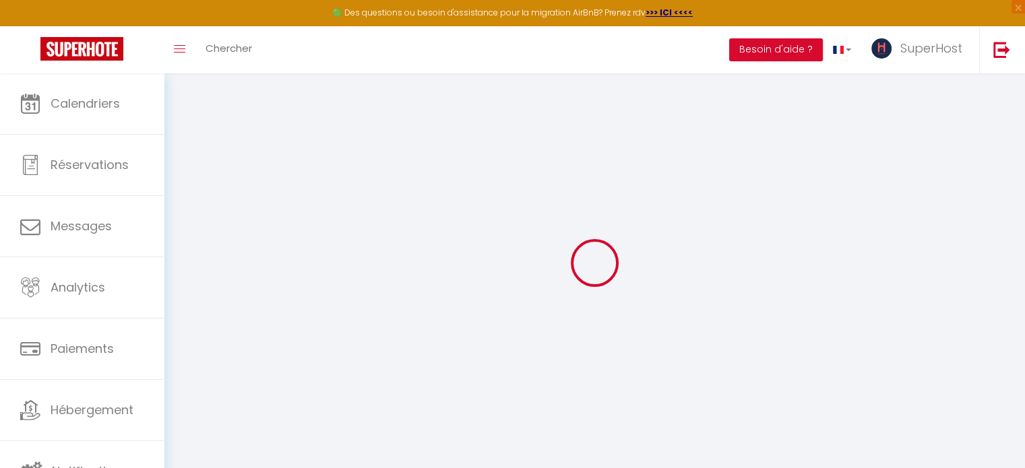
type input "[PERSON_NAME]"
type input "Torjmen"
type input "[EMAIL_ADDRESS][DOMAIN_NAME]"
type textarea "[URL][DOMAIN_NAME]"
checkbox input "false"
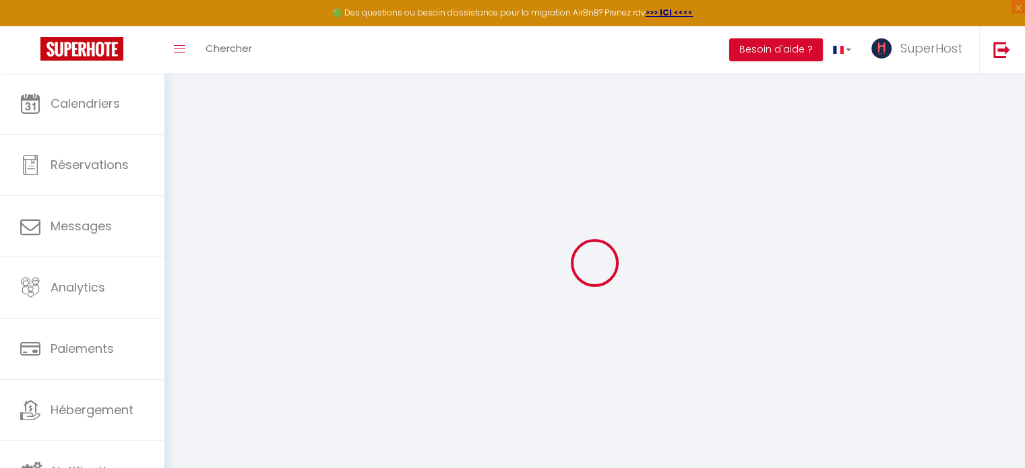
checkbox input "true"
checkbox input "false"
checkbox input "true"
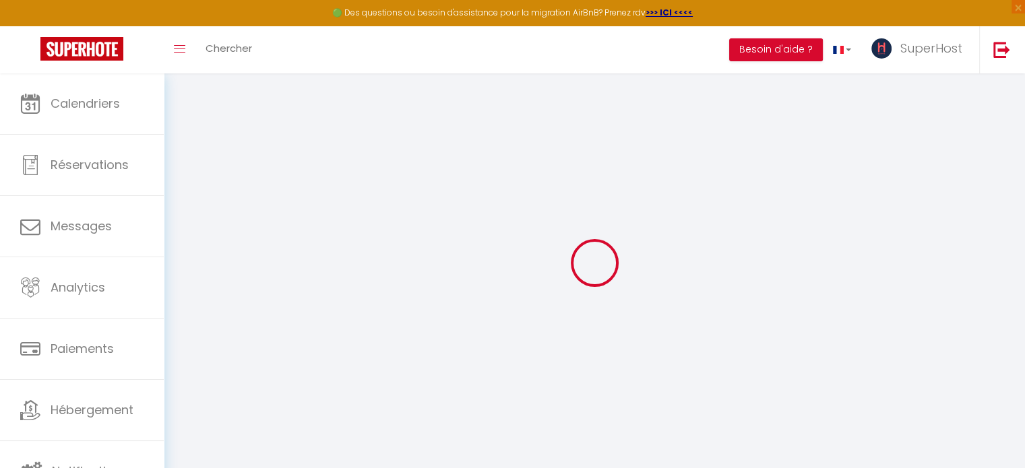
checkbox input "true"
checkbox input "false"
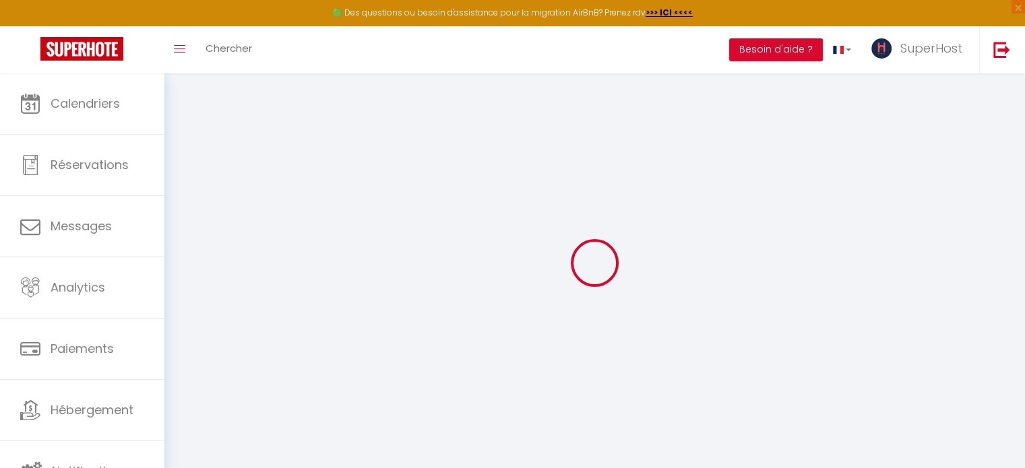
checkbox input "true"
checkbox input "false"
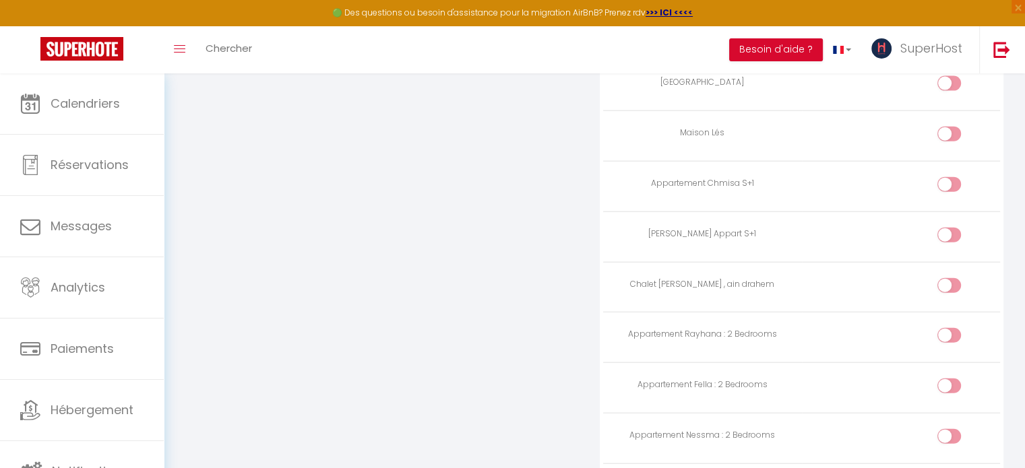
scroll to position [3152, 0]
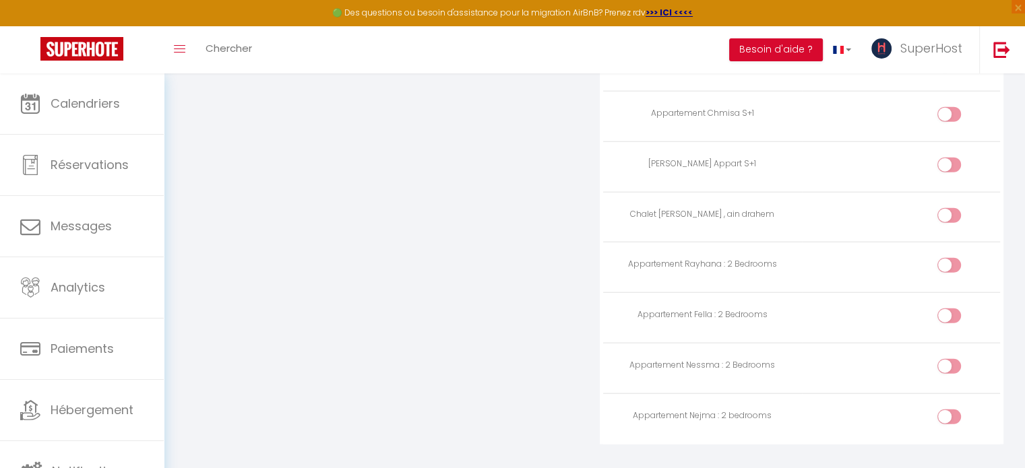
click at [965, 410] on input "checkbox" at bounding box center [961, 420] width 24 height 20
click at [958, 359] on input "checkbox" at bounding box center [961, 369] width 24 height 20
click at [943, 309] on label at bounding box center [950, 319] width 24 height 20
click at [949, 309] on input "checkbox" at bounding box center [961, 319] width 24 height 20
click at [945, 258] on div at bounding box center [950, 265] width 24 height 15
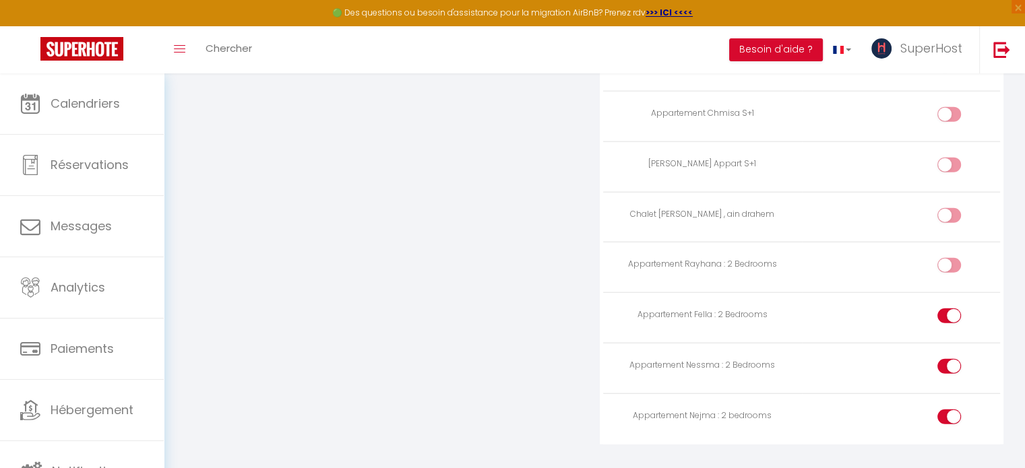
click at [949, 258] on input "checkbox" at bounding box center [961, 268] width 24 height 20
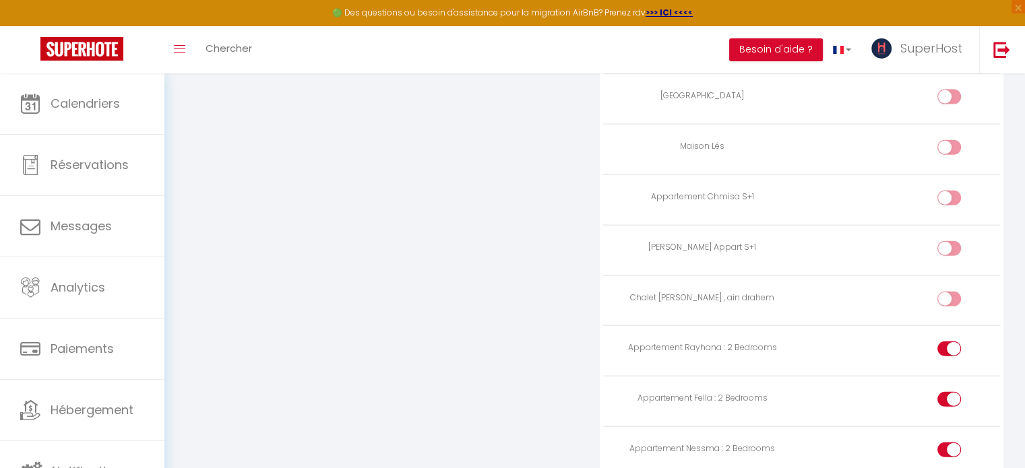
click at [954, 241] on input "checkbox" at bounding box center [961, 251] width 24 height 20
click at [950, 191] on input "checkbox" at bounding box center [961, 201] width 24 height 20
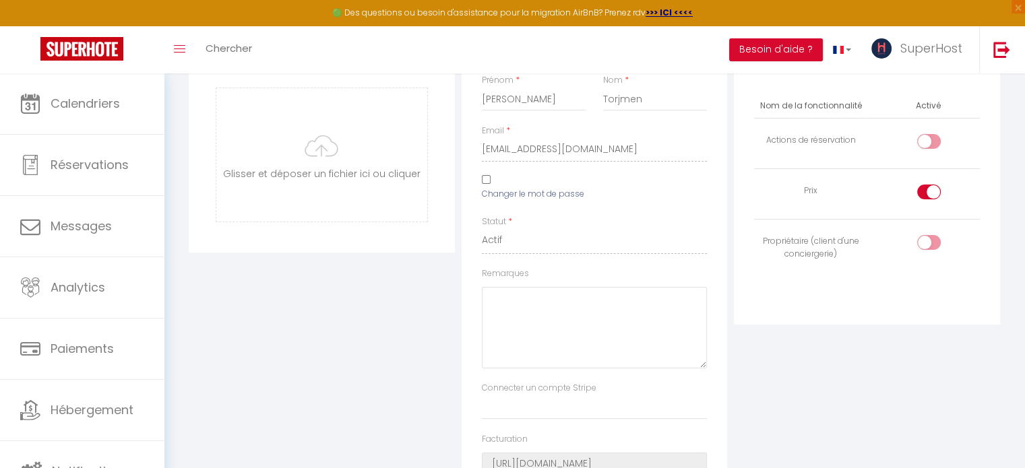
scroll to position [0, 0]
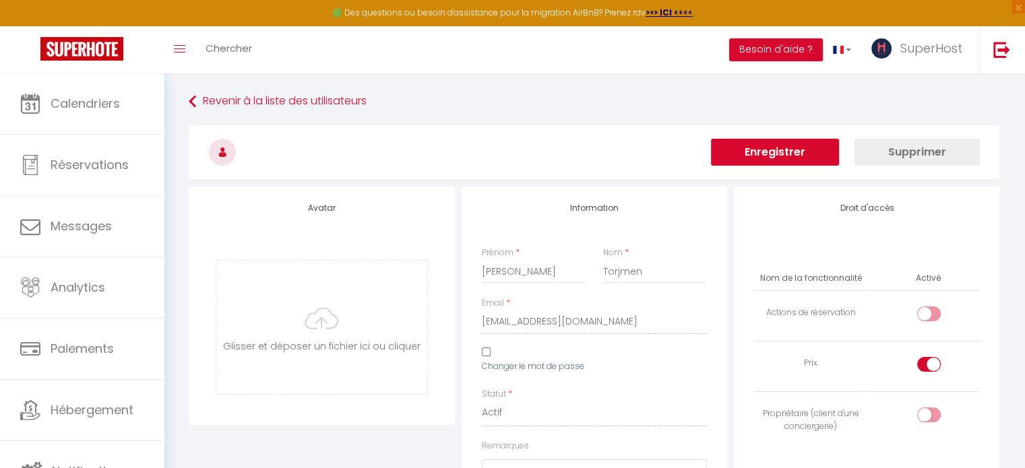
click at [781, 139] on button "Enregistrer" at bounding box center [775, 152] width 128 height 27
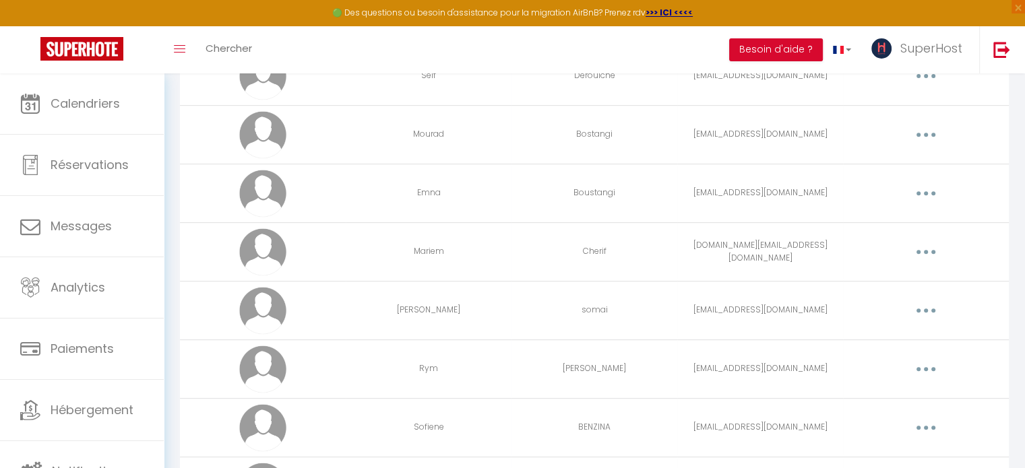
scroll to position [654, 0]
